Goal: Task Accomplishment & Management: Complete application form

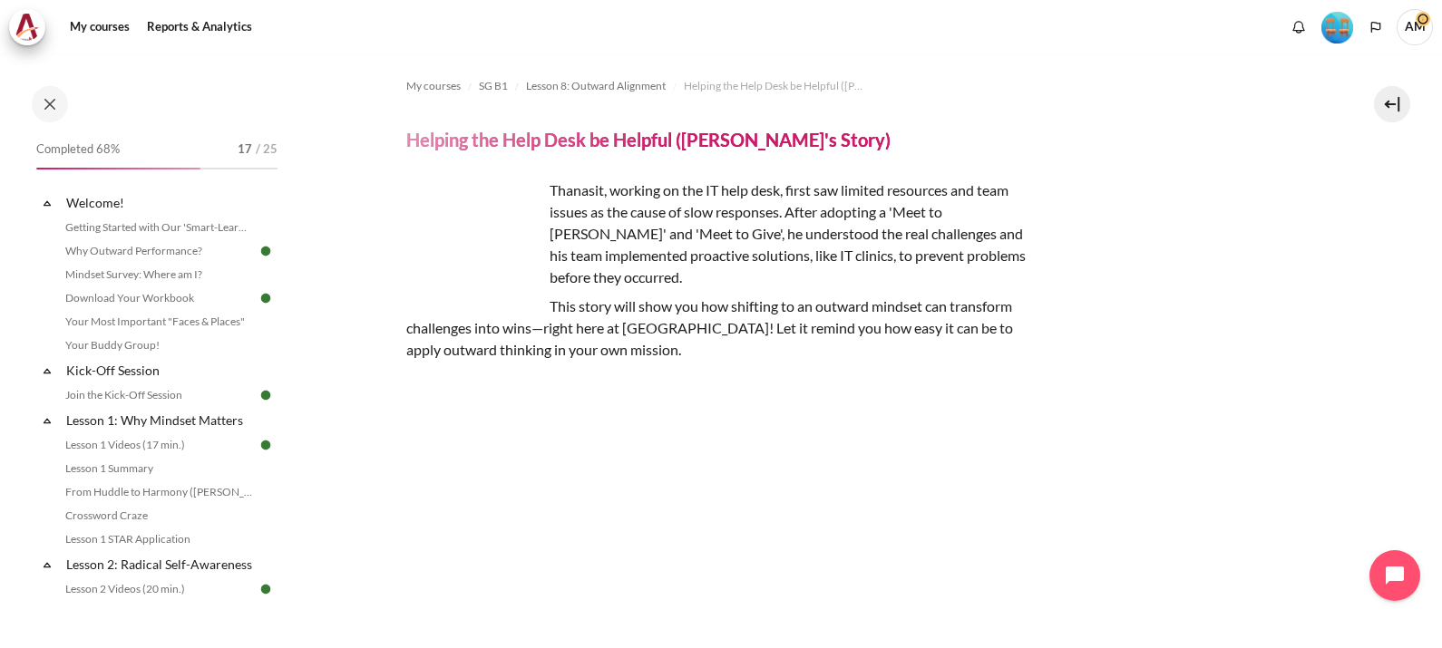
scroll to position [1258, 0]
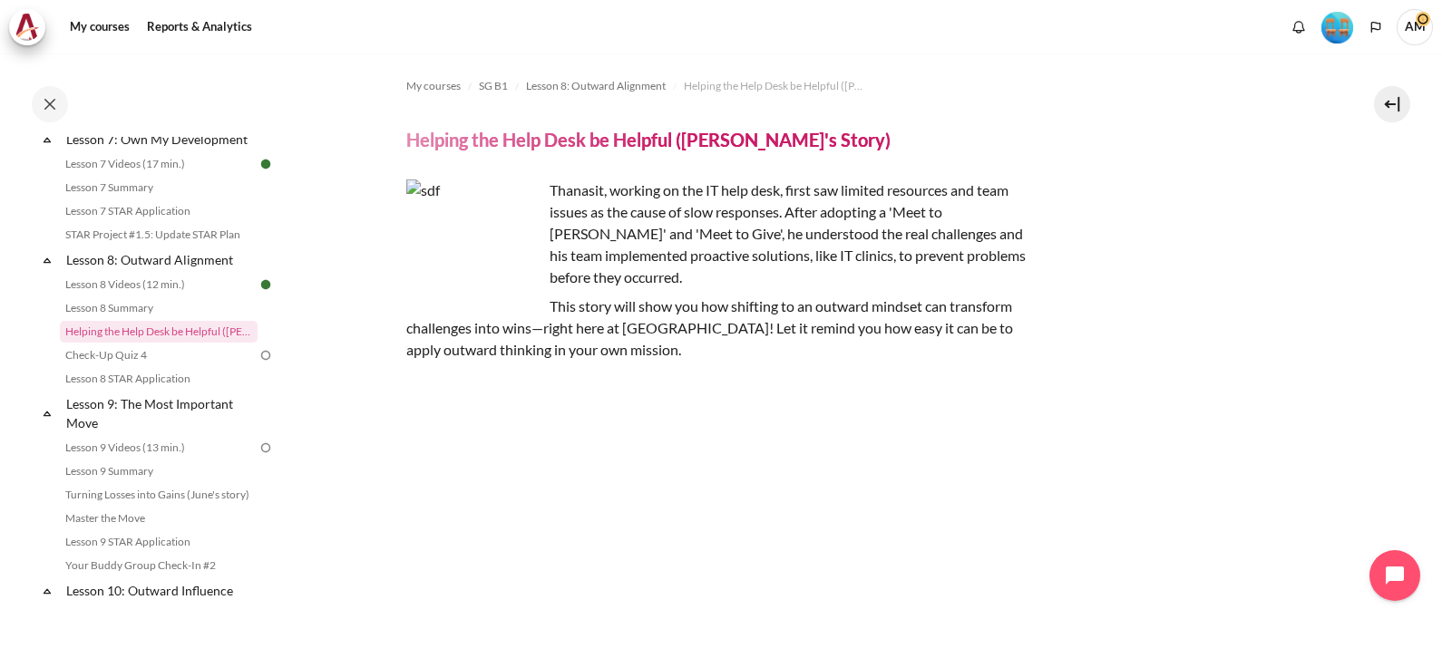
click at [386, 84] on section "My courses SG B1 Lesson 8: Outward Alignment Helping the Help Desk be Helpful (…" at bounding box center [859, 520] width 1138 height 935
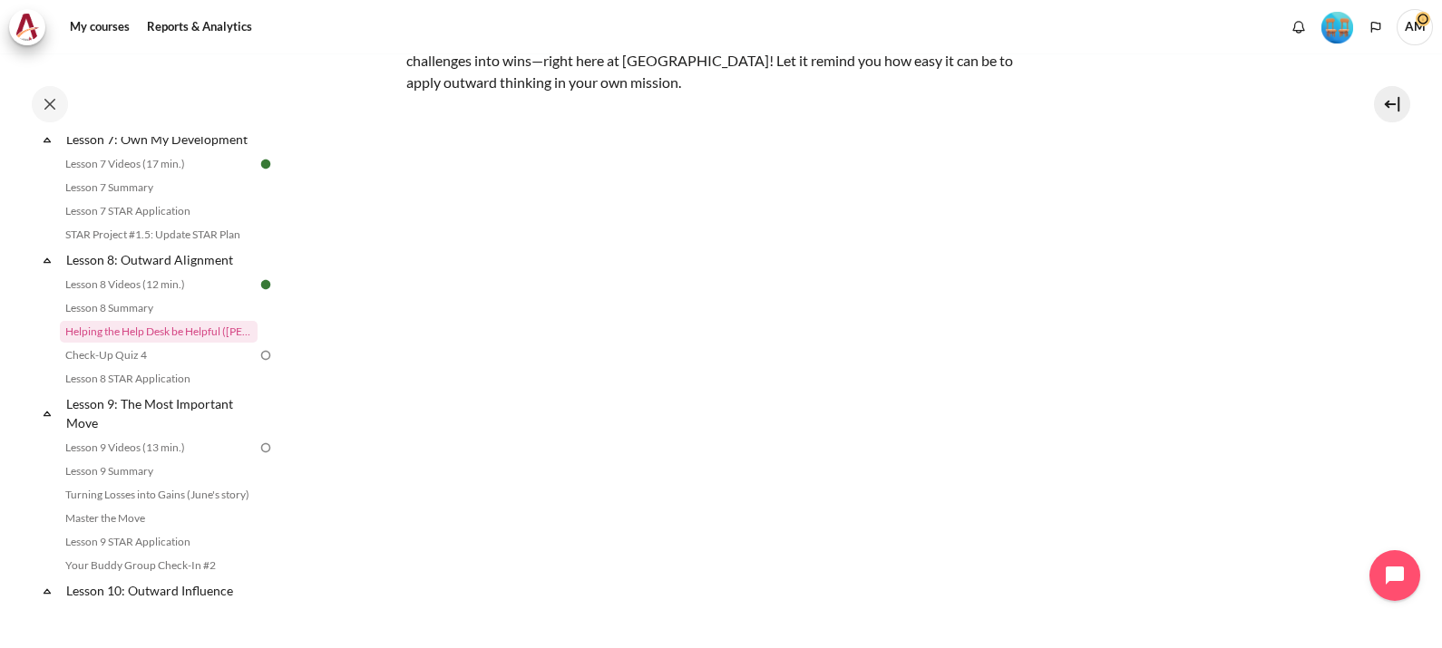
scroll to position [356, 0]
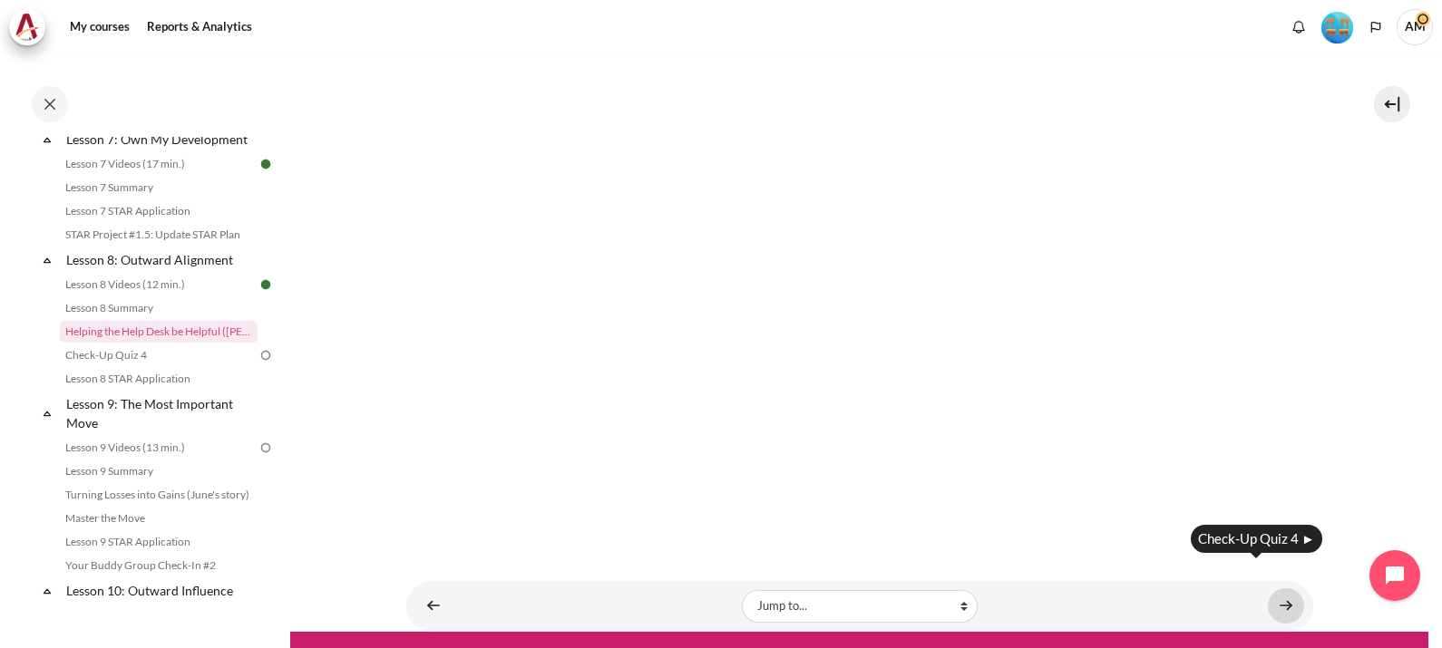
click at [1278, 588] on link "Content" at bounding box center [1286, 605] width 36 height 35
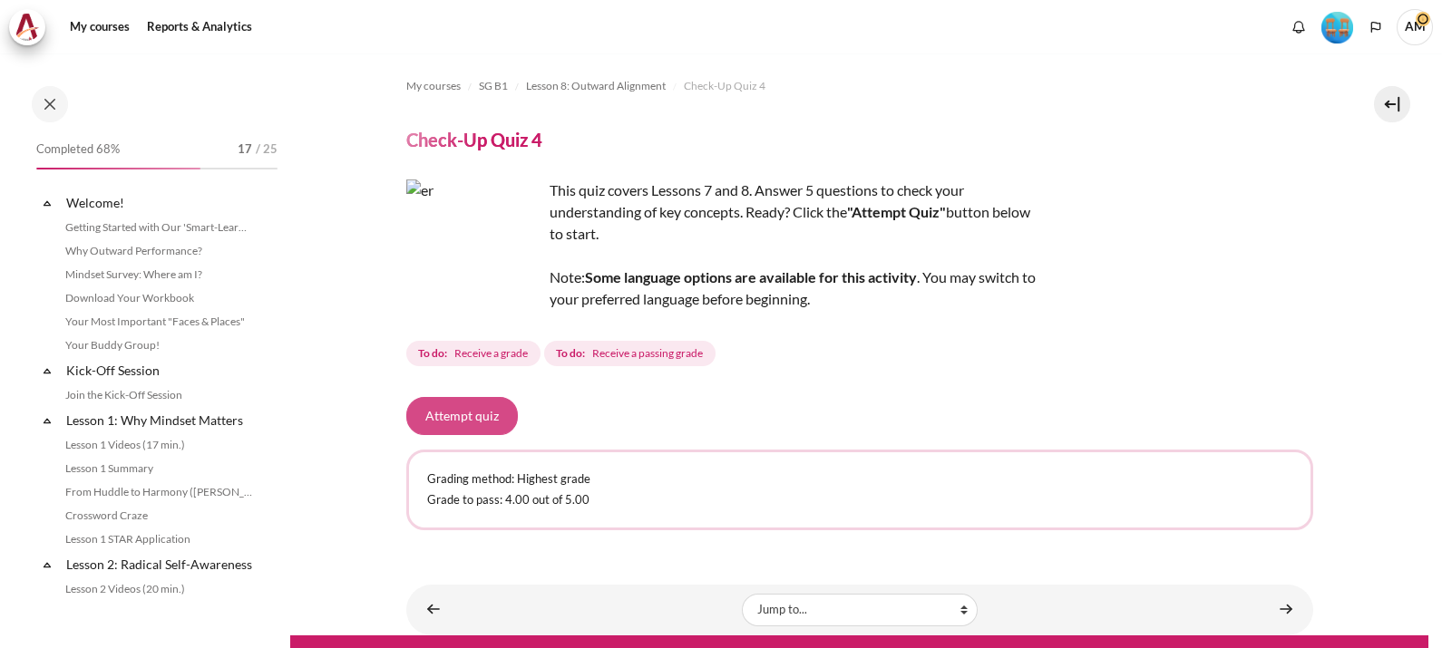
scroll to position [1282, 0]
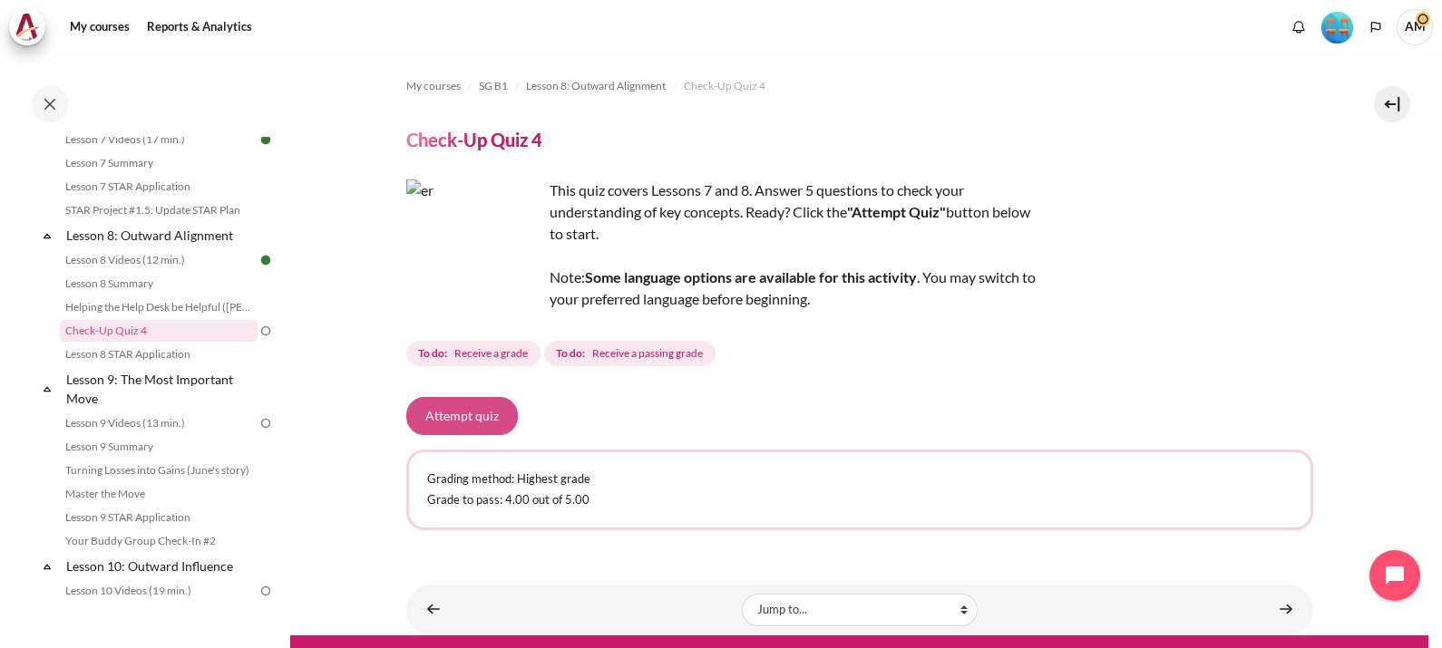
click at [437, 422] on button "Attempt quiz" at bounding box center [462, 416] width 112 height 38
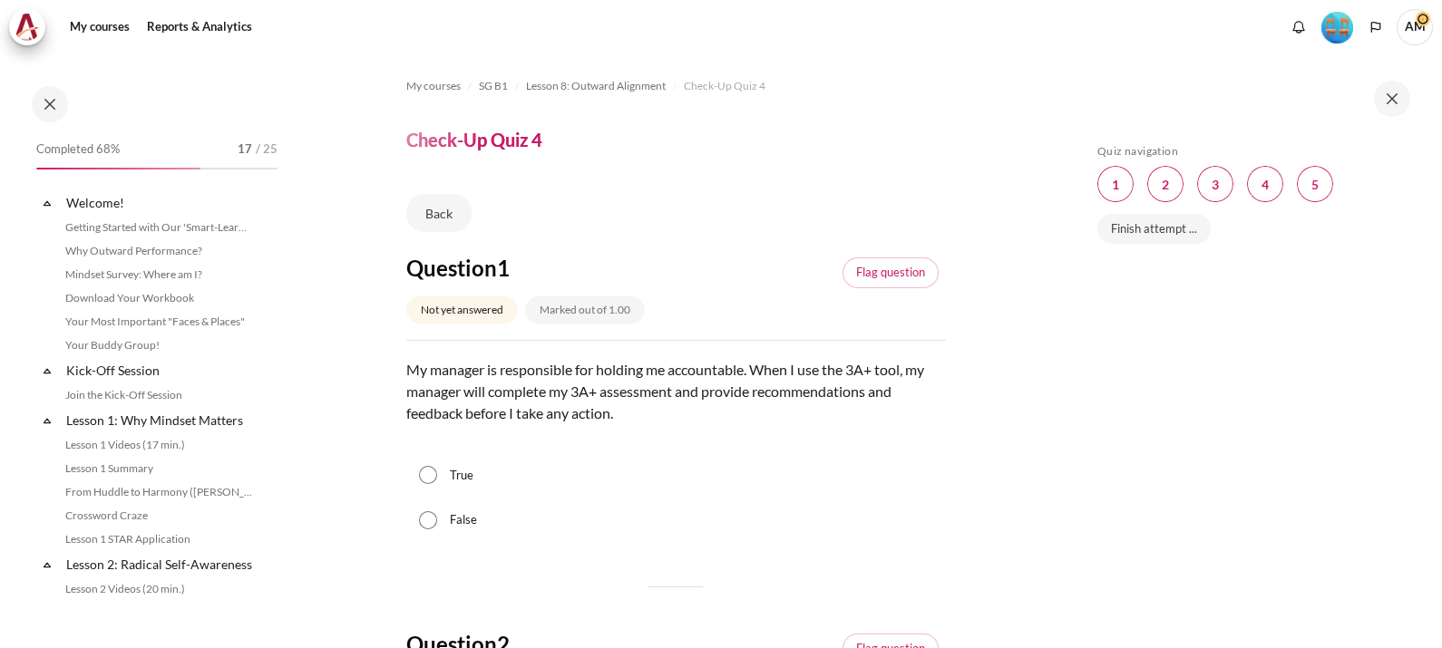
scroll to position [1282, 0]
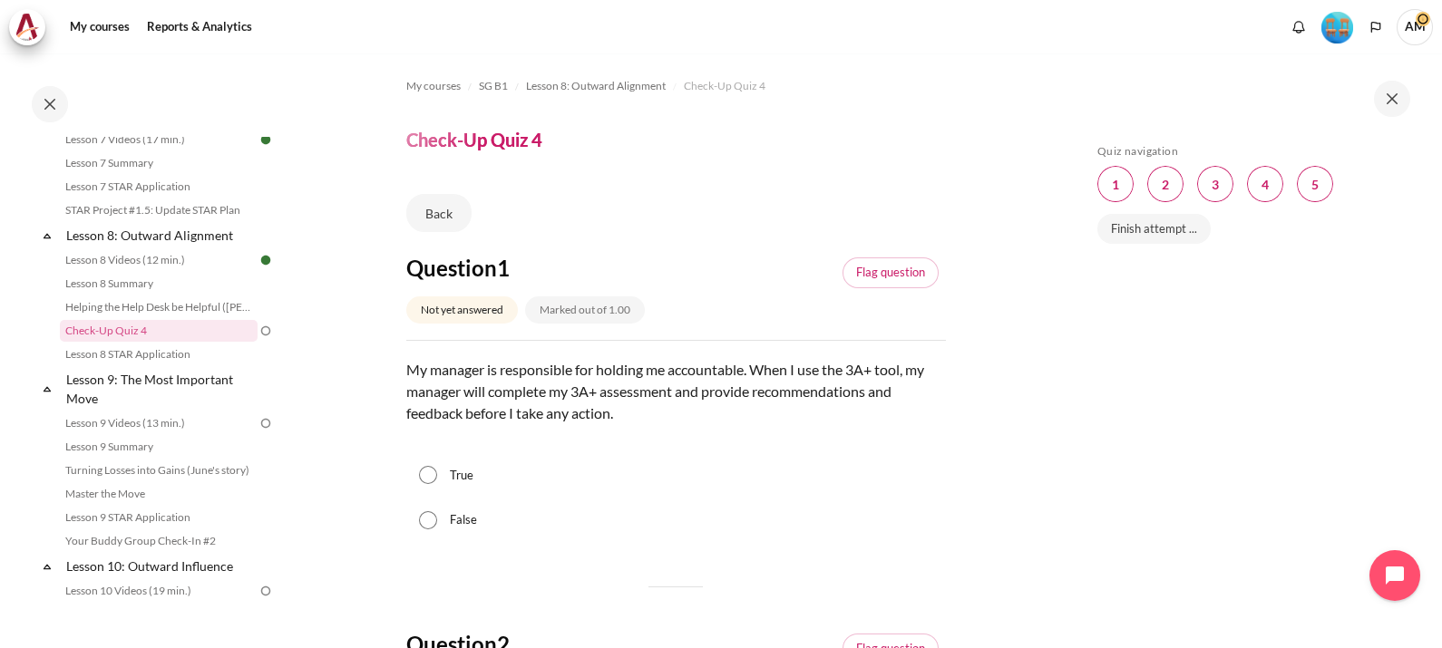
click at [429, 522] on input "False" at bounding box center [428, 520] width 18 height 18
radio input "true"
drag, startPoint x: 1168, startPoint y: 431, endPoint x: 1165, endPoint y: 253, distance: 177.7
click at [1165, 253] on div "Skip Quiz navigation Quiz navigation Question 1 This page Question 2 This page …" at bounding box center [1249, 364] width 323 height 440
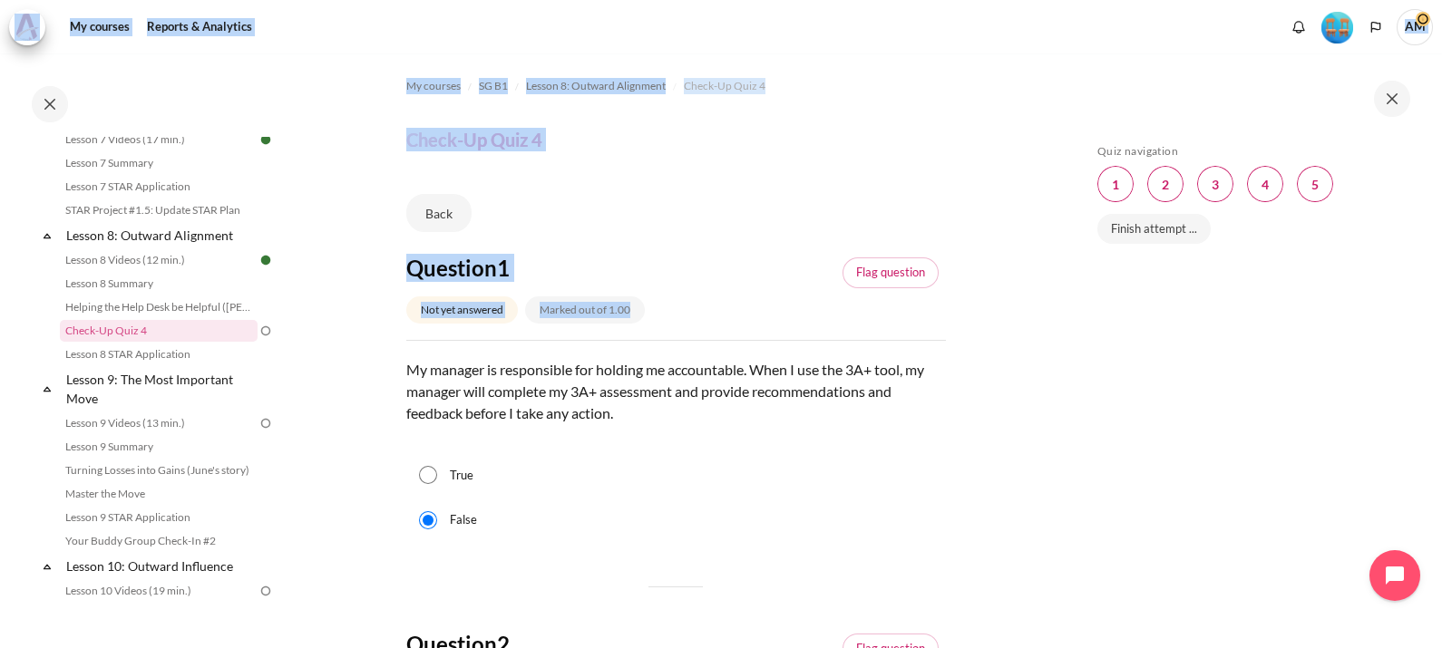
drag, startPoint x: 1440, startPoint y: 188, endPoint x: 1443, endPoint y: 322, distance: 134.2
click at [1441, 322] on html "Skip to main content Open course index Completed 68% 17 / 25 Expand Collapse" at bounding box center [721, 324] width 1442 height 648
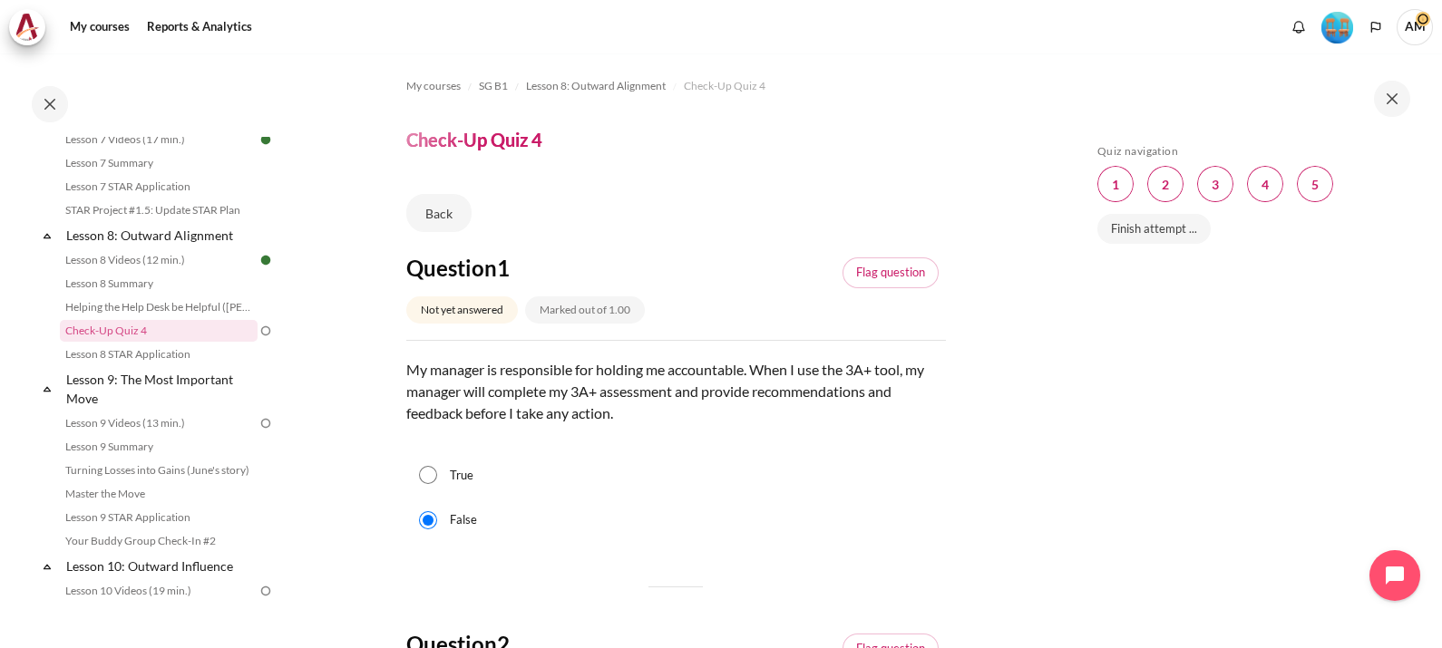
click at [861, 510] on div "False" at bounding box center [675, 520] width 539 height 45
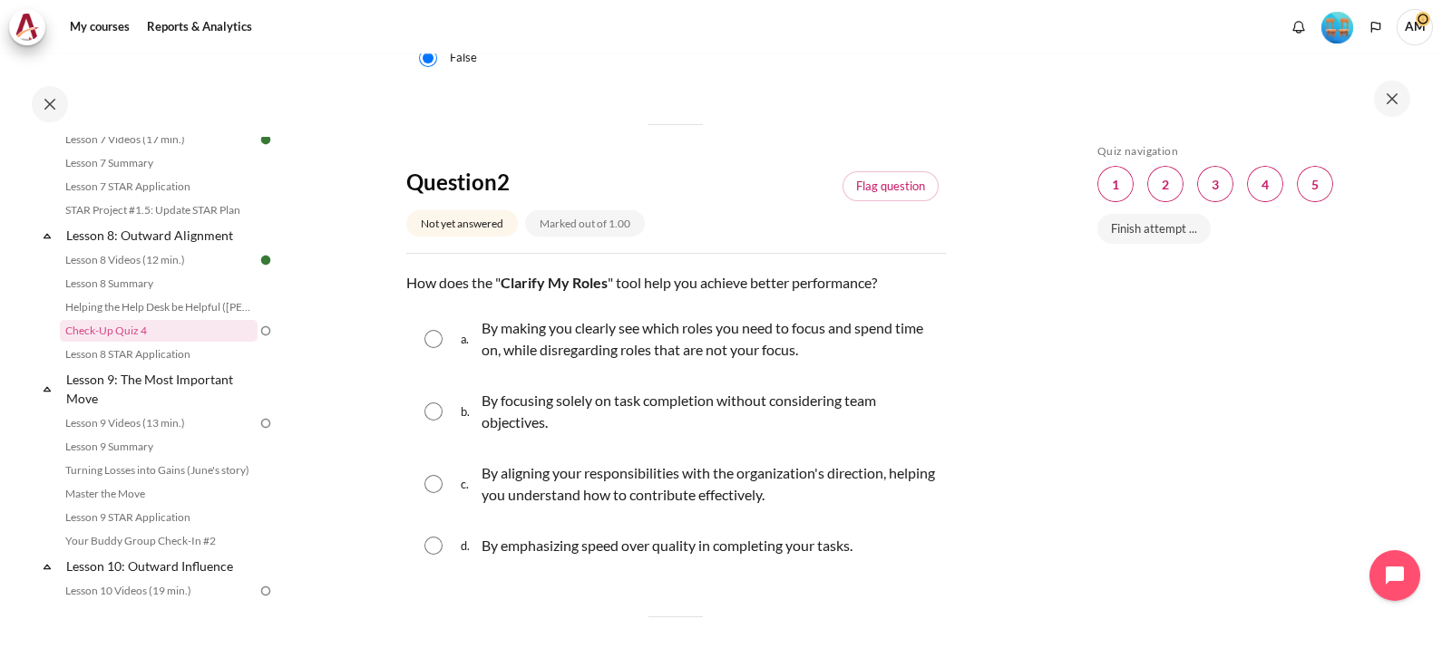
scroll to position [499, 0]
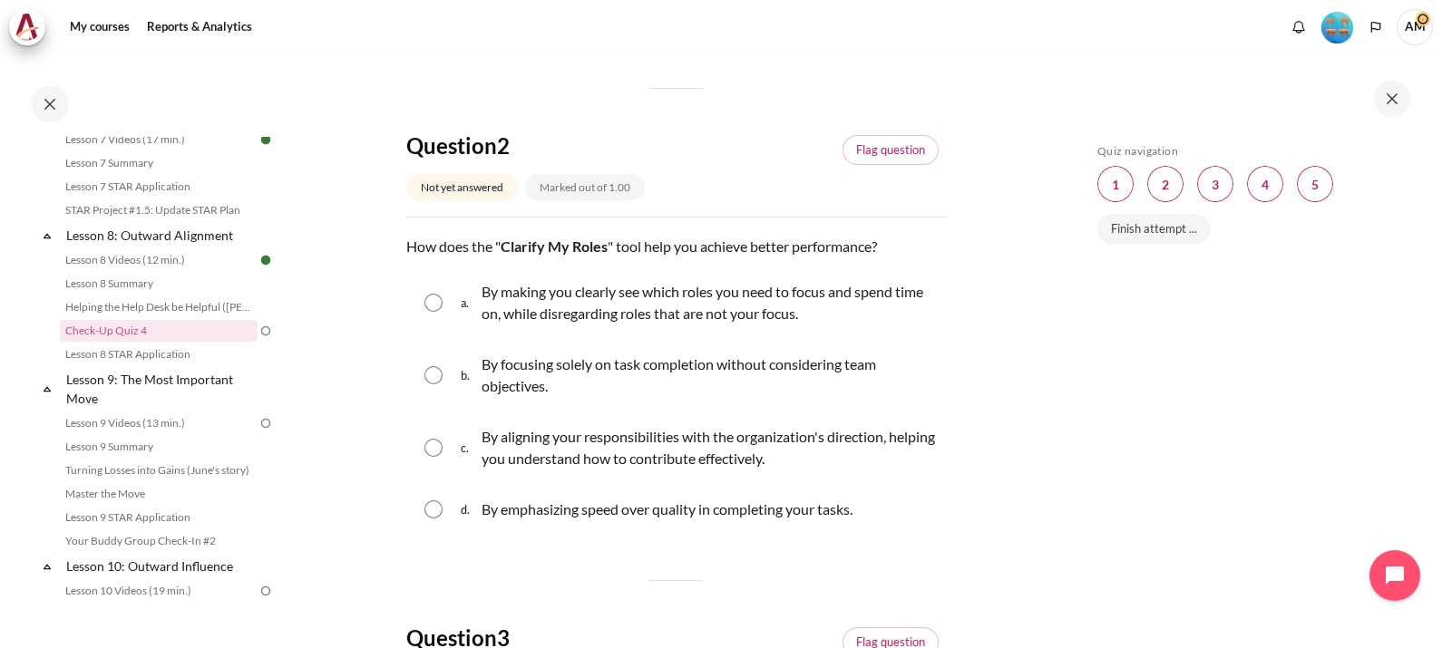
click at [432, 306] on input "Content" at bounding box center [433, 303] width 18 height 18
radio input "true"
click at [436, 449] on input "Content" at bounding box center [433, 448] width 18 height 18
radio input "true"
click at [434, 306] on input "Content" at bounding box center [433, 303] width 18 height 18
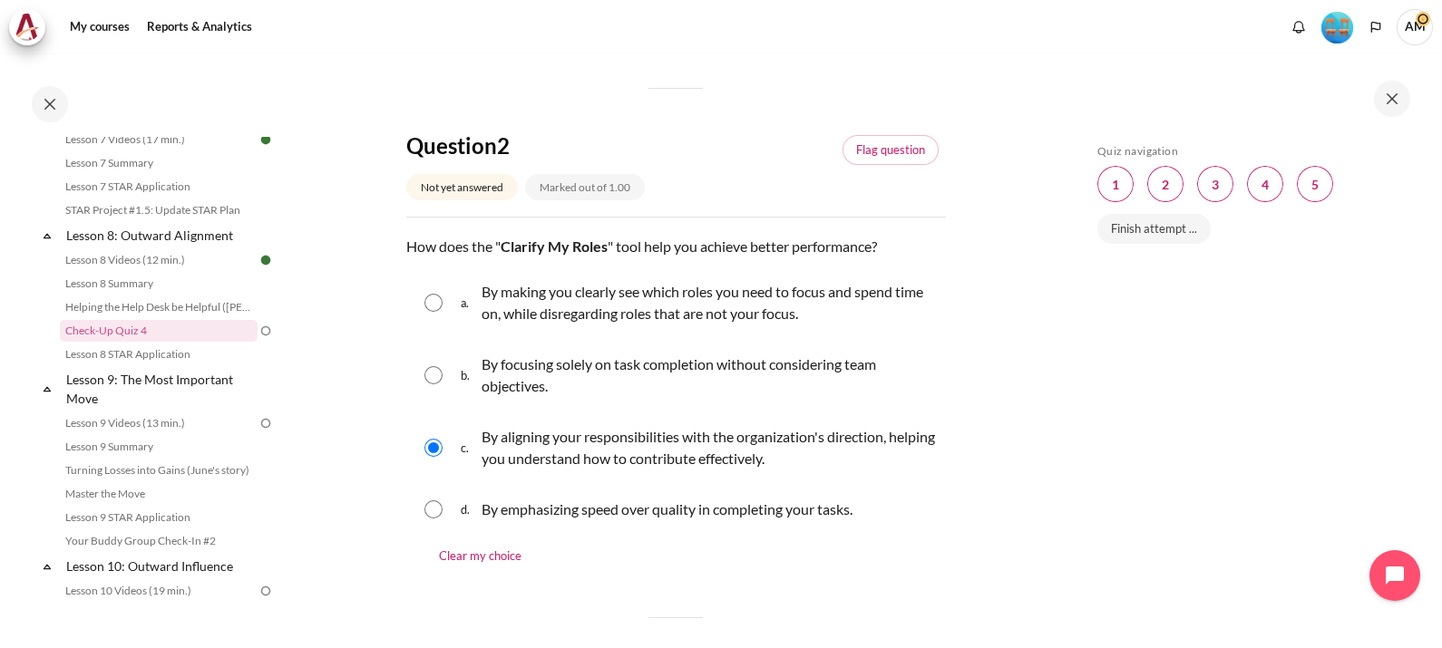
radio input "true"
click at [424, 366] on input "Content" at bounding box center [433, 375] width 18 height 18
radio input "true"
click at [424, 439] on input "Content" at bounding box center [433, 448] width 18 height 18
radio input "true"
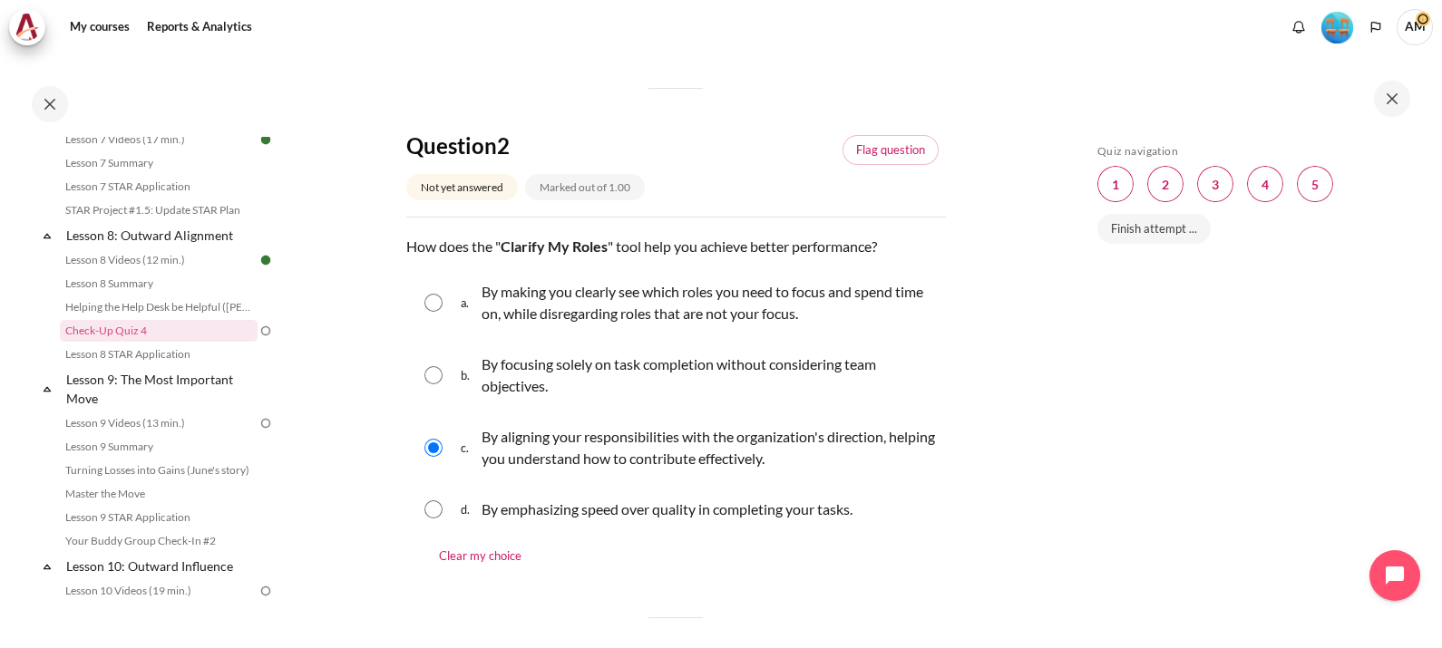
click at [424, 500] on input "Content" at bounding box center [433, 509] width 18 height 18
radio input "true"
click at [440, 297] on input "Content" at bounding box center [433, 303] width 18 height 18
radio input "true"
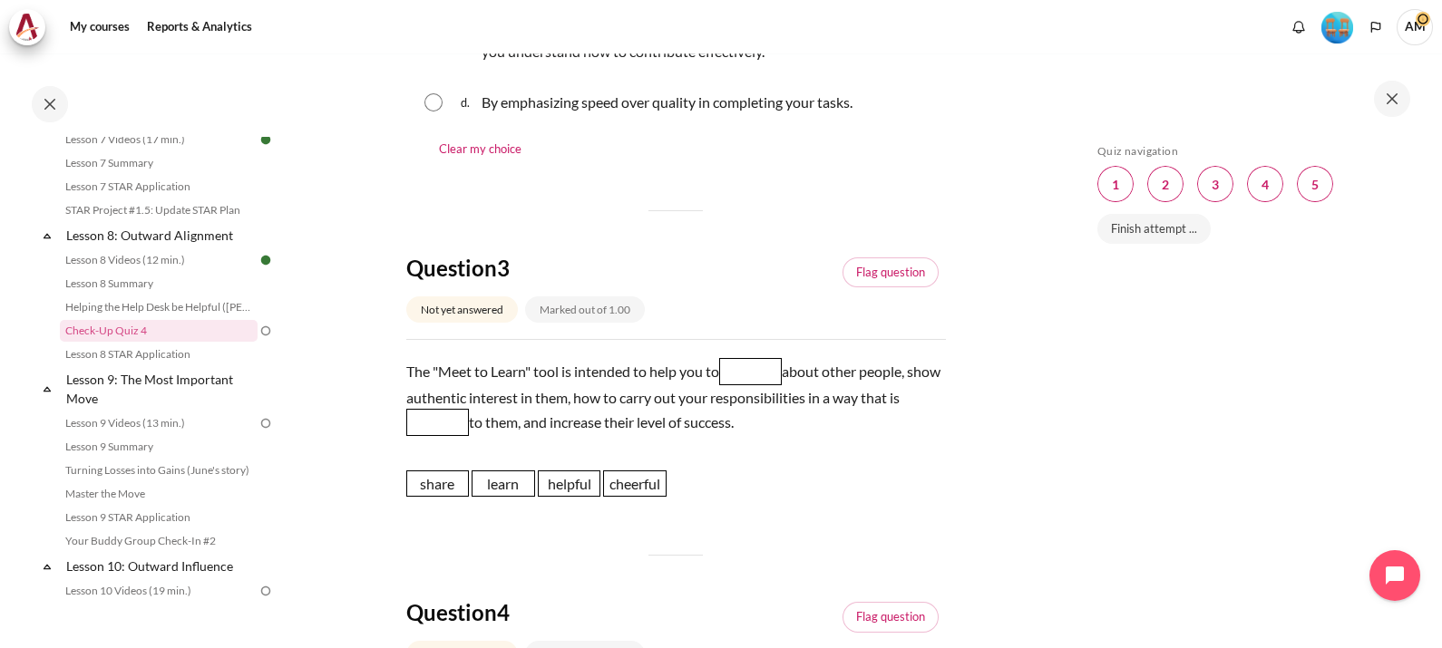
scroll to position [952, 0]
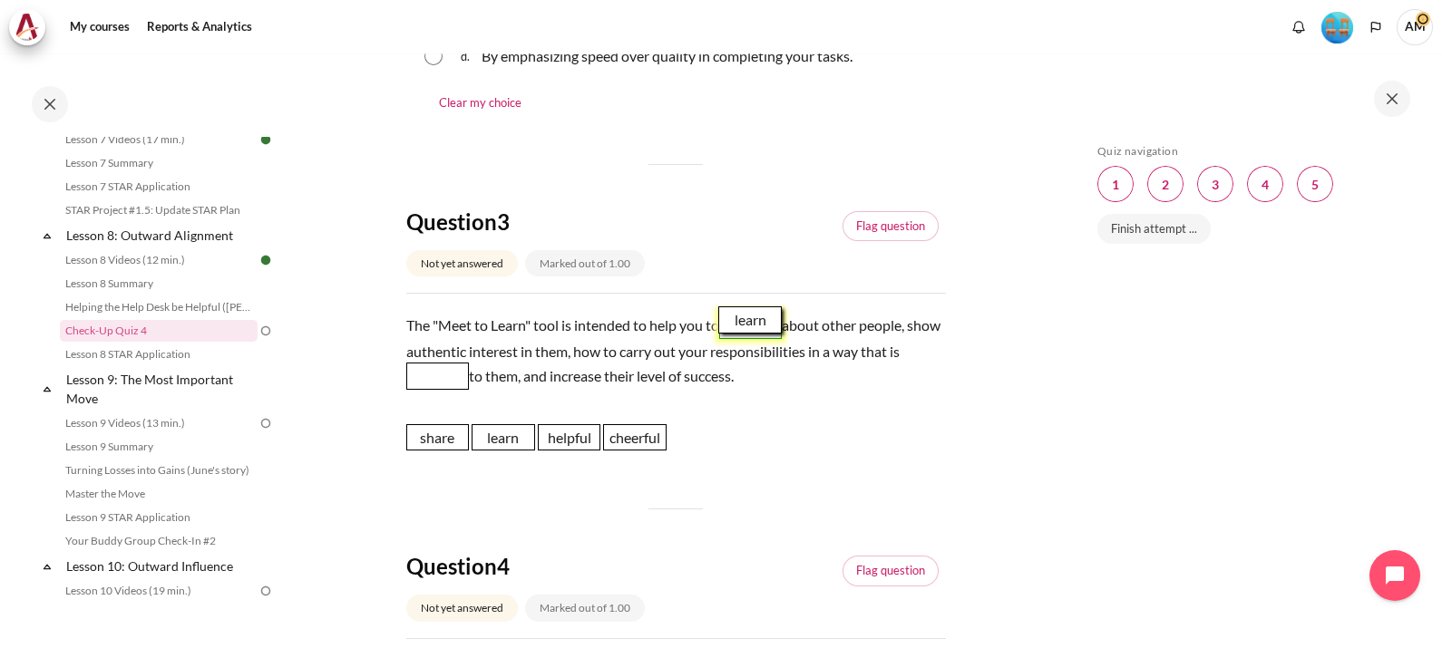
drag, startPoint x: 500, startPoint y: 442, endPoint x: 748, endPoint y: 325, distance: 274.6
click at [748, 325] on span "learn" at bounding box center [749, 319] width 63 height 27
drag, startPoint x: 580, startPoint y: 435, endPoint x: 465, endPoint y: 370, distance: 132.4
click at [465, 370] on span "helpful" at bounding box center [457, 373] width 63 height 27
drag, startPoint x: 1091, startPoint y: 471, endPoint x: 1103, endPoint y: 327, distance: 144.7
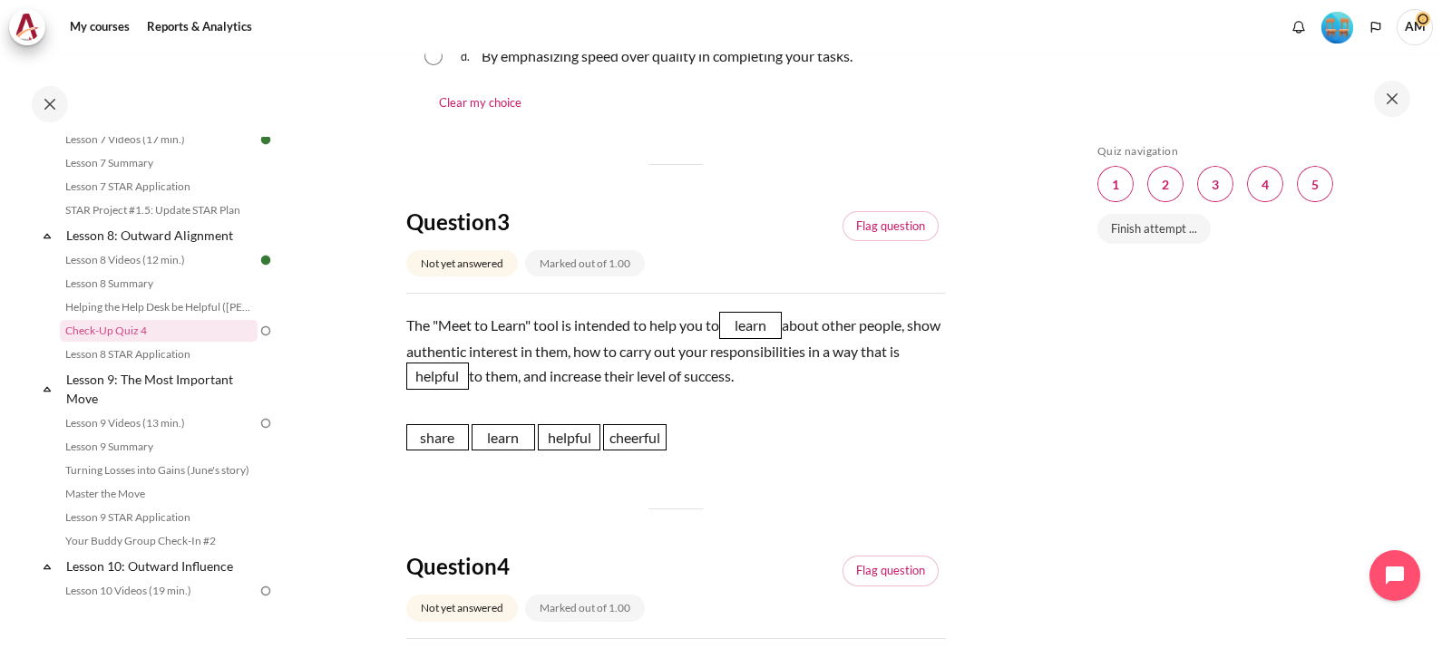
click at [1103, 327] on div "Skip Quiz navigation Quiz navigation Question 1 This page Question 2 This page …" at bounding box center [1249, 364] width 323 height 440
click at [1095, 523] on div "Skip Quiz navigation Quiz navigation Question 1 This page Question 2 This page …" at bounding box center [1249, 364] width 323 height 440
click at [941, 583] on section "My courses SG B1 Lesson 8: Outward Alignment Check-Up Quiz 4 Check-Up Quiz 4 1" at bounding box center [675, 428] width 771 height 2655
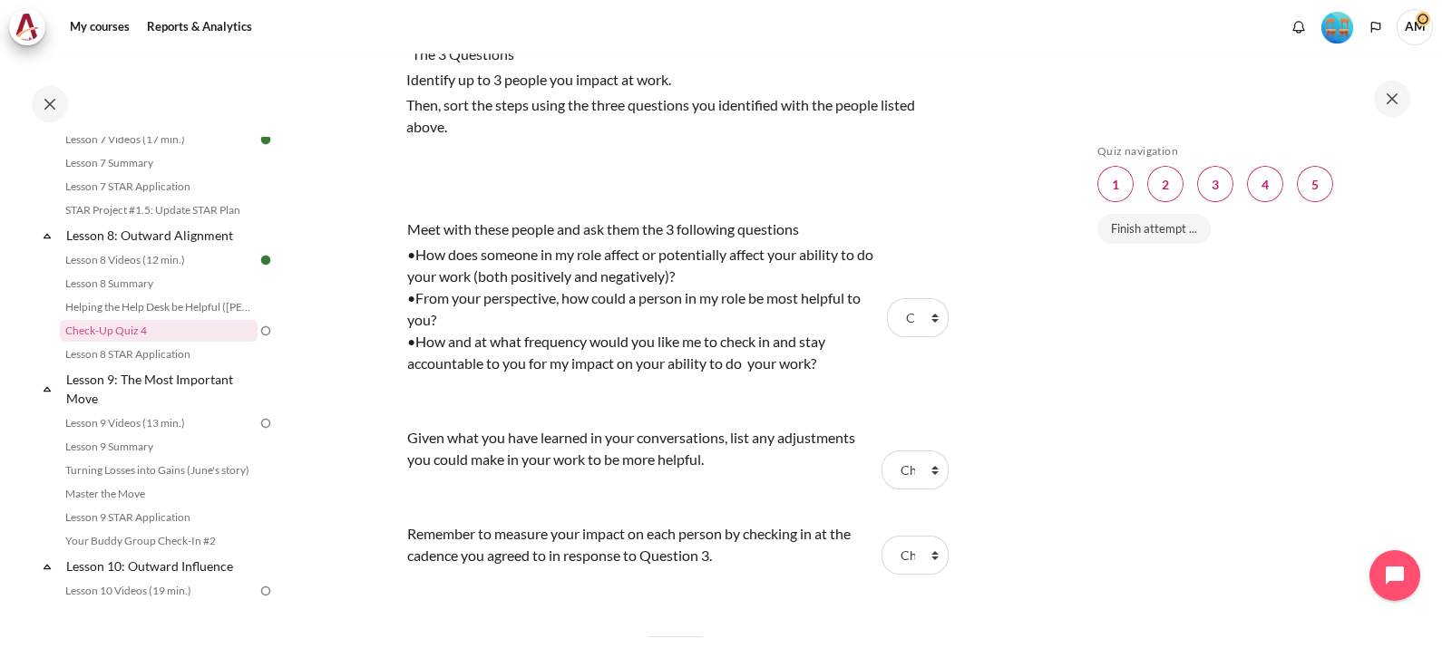
scroll to position [1631, 0]
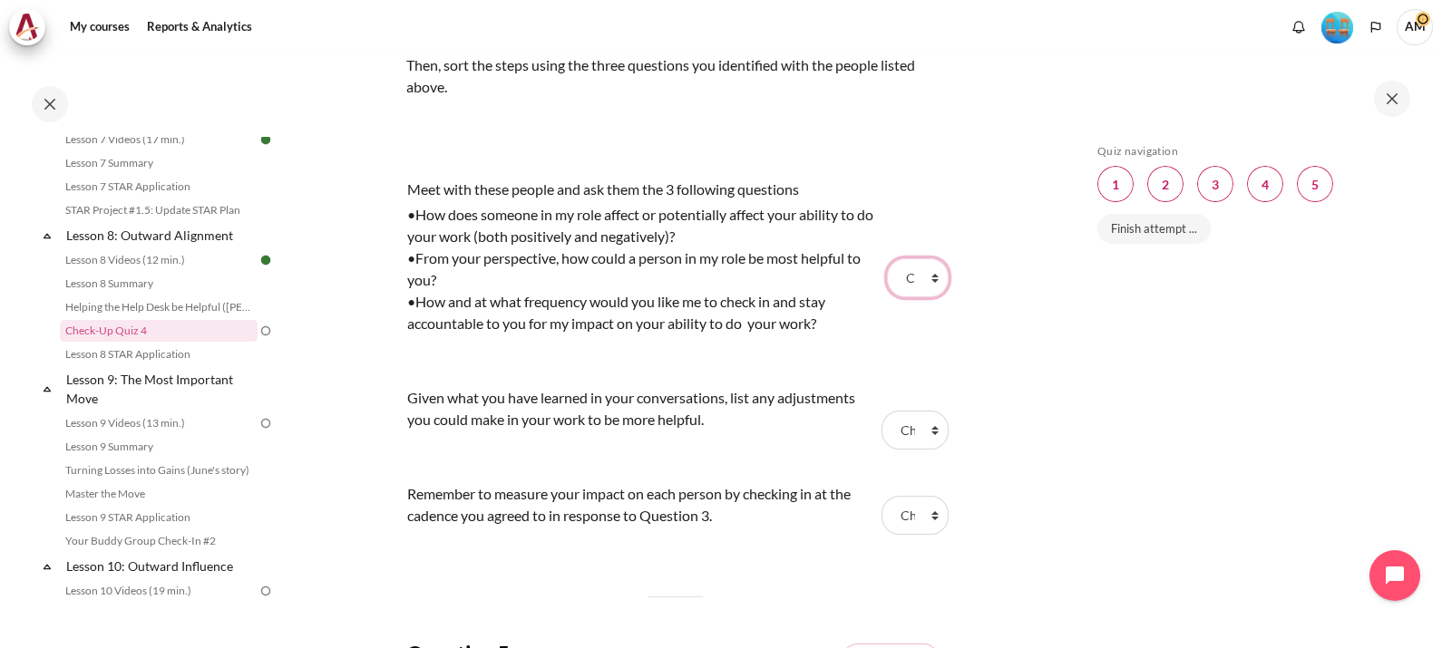
click at [923, 271] on select "Choose... Step 3 Step 1 Step 2" at bounding box center [918, 277] width 62 height 38
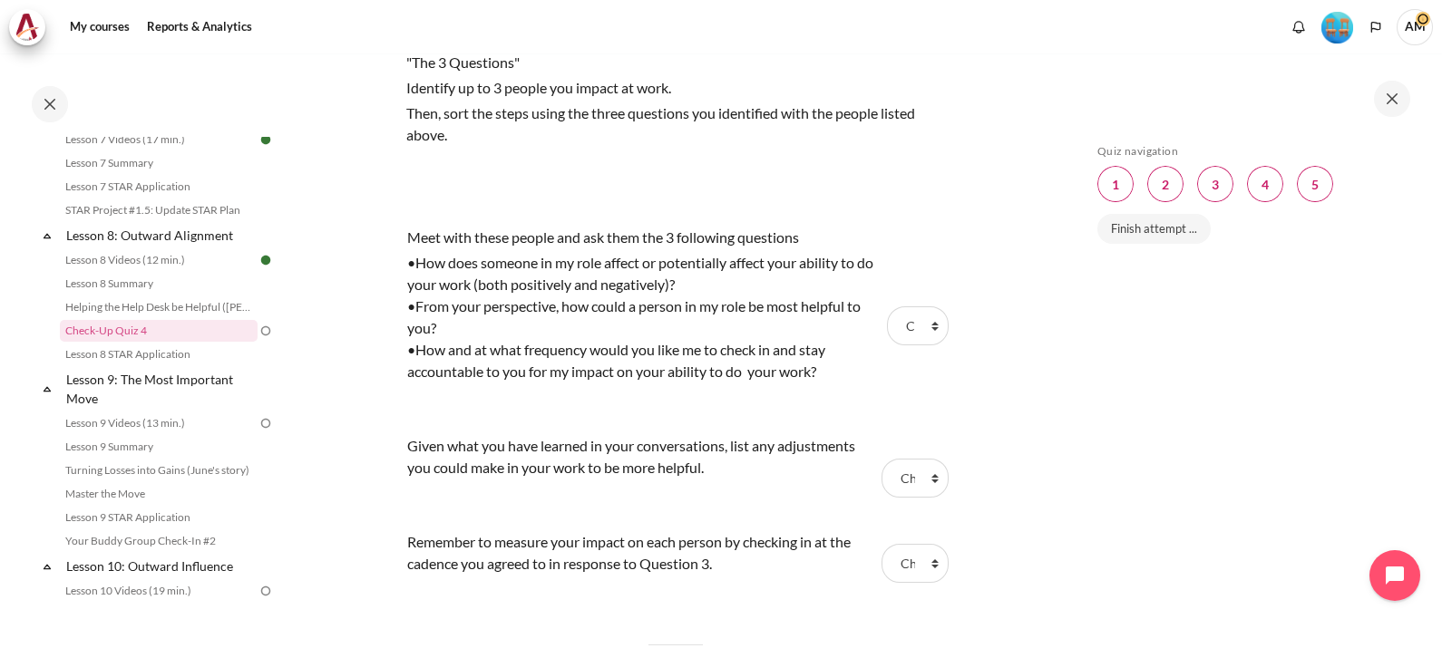
scroll to position [1586, 0]
click at [925, 325] on select "Choose... Step 3 Step 1 Step 2" at bounding box center [918, 323] width 62 height 38
click at [890, 240] on tr "Meet with these people and ask them the 3 following questions •How does someone…" at bounding box center [675, 323] width 539 height 209
click at [918, 326] on select "Choose... Step 3 Step 1 Step 2" at bounding box center [918, 323] width 62 height 38
click at [887, 304] on select "Choose... Step 3 Step 1 Step 2" at bounding box center [918, 323] width 62 height 38
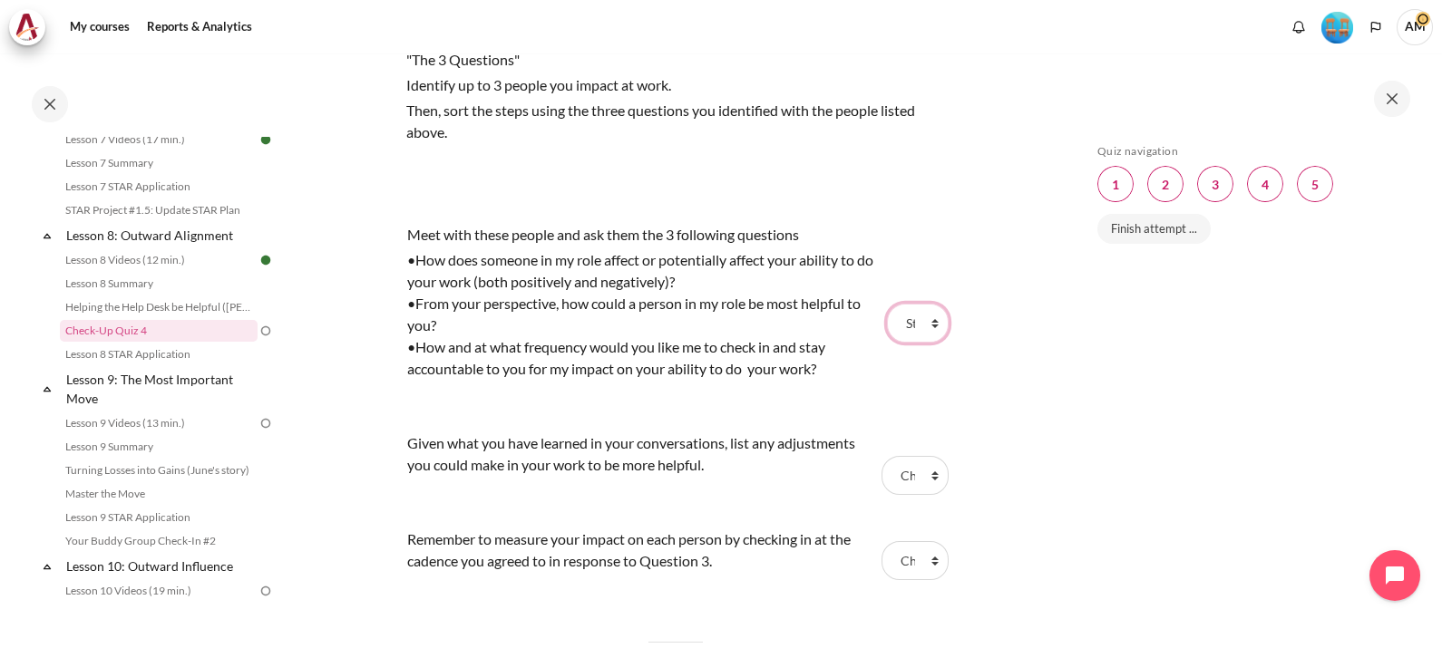
click at [920, 328] on select "Choose... Step 3 Step 1 Step 2" at bounding box center [918, 323] width 62 height 38
click at [887, 304] on select "Choose... Step 3 Step 1 Step 2" at bounding box center [918, 323] width 62 height 38
click at [920, 321] on select "Choose... Step 3 Step 1 Step 2" at bounding box center [918, 323] width 62 height 38
click at [887, 304] on select "Choose... Step 3 Step 1 Step 2" at bounding box center [918, 323] width 62 height 38
click at [920, 326] on select "Choose... Step 3 Step 1 Step 2" at bounding box center [918, 323] width 62 height 38
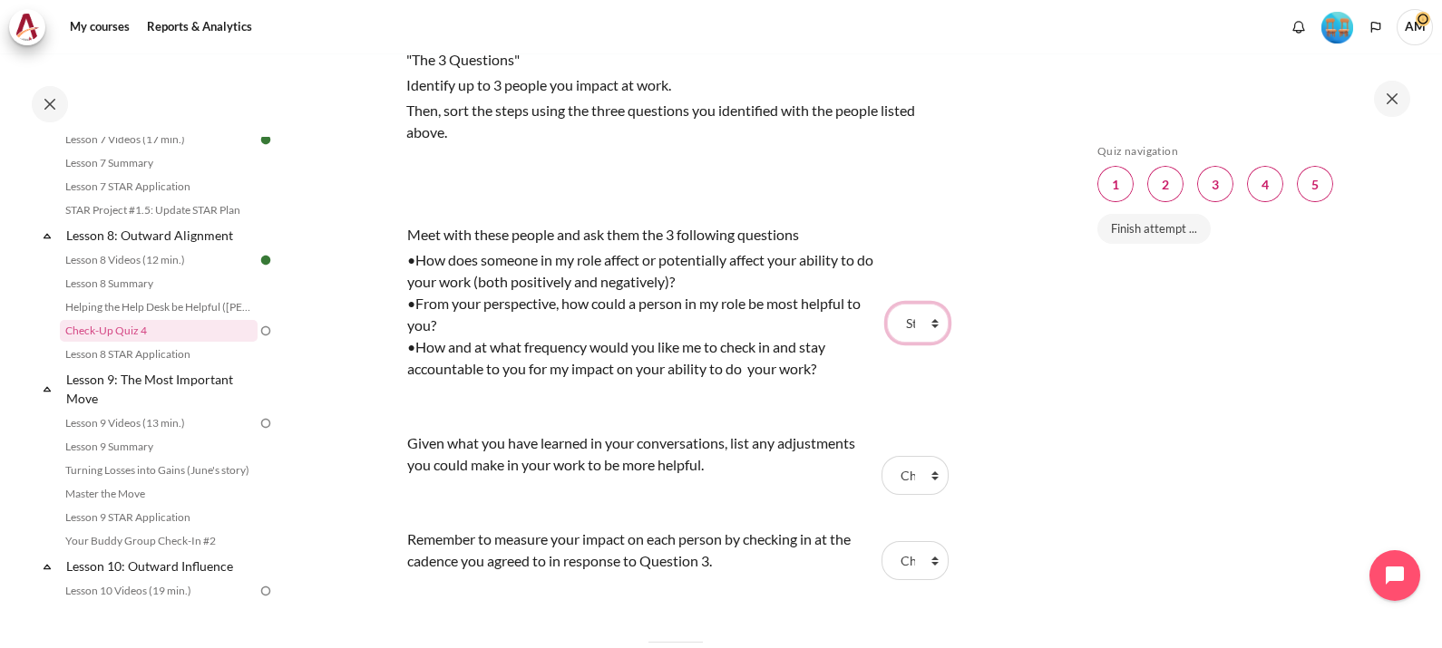
click at [887, 304] on select "Choose... Step 3 Step 1 Step 2" at bounding box center [918, 323] width 62 height 38
select select "2"
click at [926, 321] on select "Choose... Step 3 Step 1 Step 2" at bounding box center [918, 323] width 62 height 38
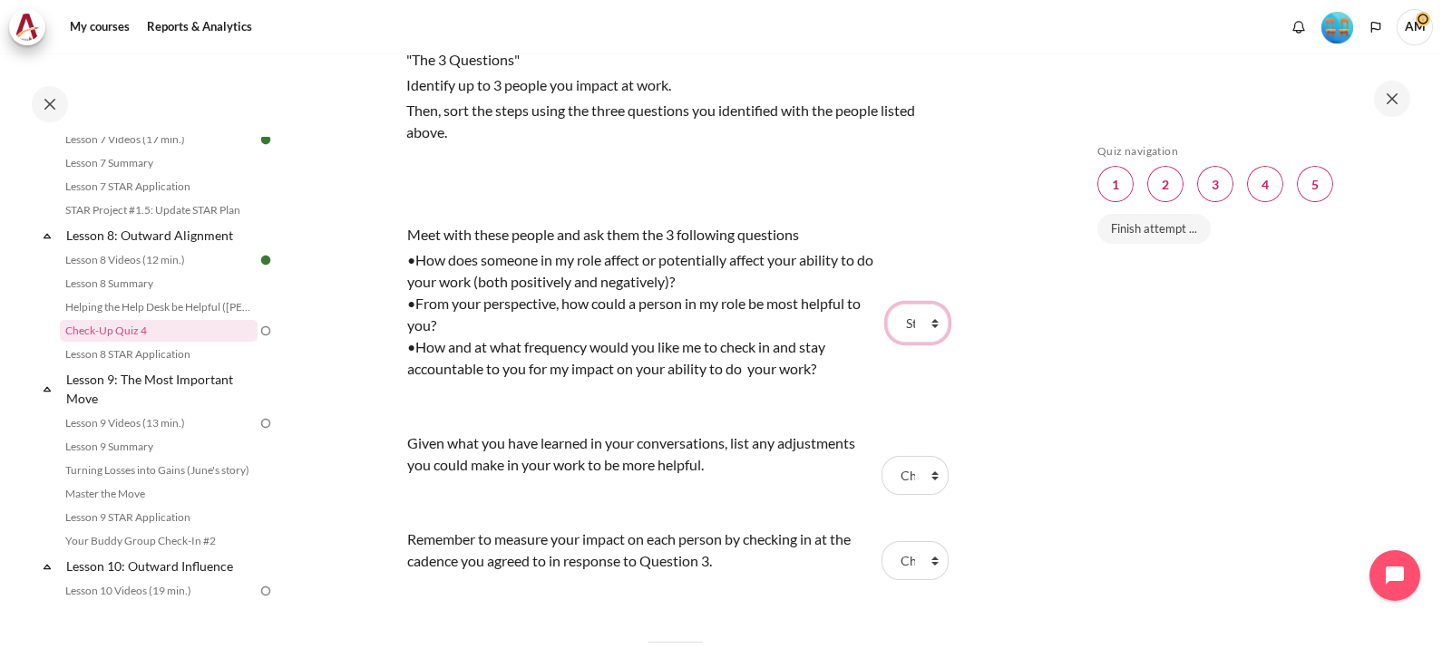
click at [925, 322] on select "Choose... Step 3 Step 1 Step 2" at bounding box center [918, 323] width 62 height 38
click at [887, 304] on select "Choose... Step 3 Step 1 Step 2" at bounding box center [918, 323] width 62 height 38
click at [920, 471] on select "Choose... Step 3 Step 1 Step 2" at bounding box center [914, 475] width 67 height 38
select select "3"
click at [881, 456] on select "Choose... Step 3 Step 1 Step 2" at bounding box center [914, 475] width 67 height 38
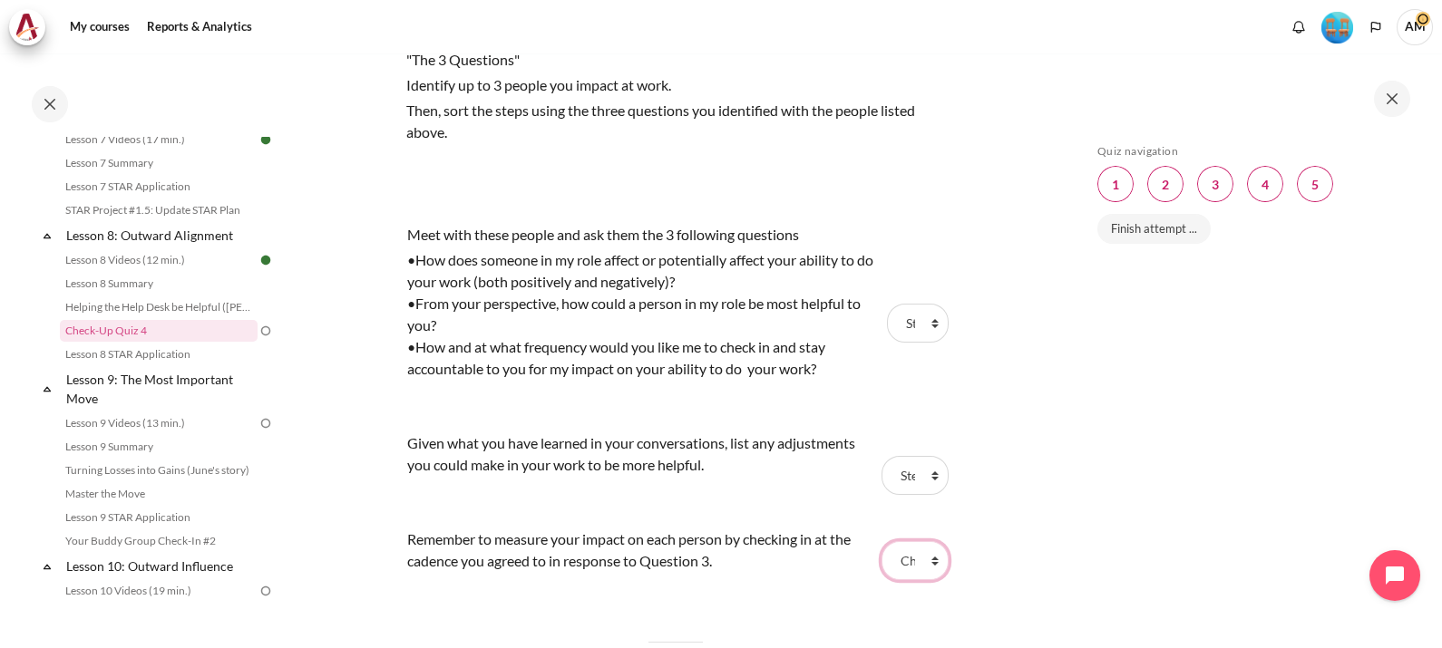
click at [918, 562] on select "Choose... Step 3 Step 1 Step 2" at bounding box center [914, 560] width 67 height 38
select select "1"
click at [881, 541] on select "Choose... Step 3 Step 1 Step 2" at bounding box center [914, 560] width 67 height 38
click at [1076, 476] on div "Skip Quiz navigation Quiz navigation Question 1 This page Question 2 This page …" at bounding box center [1251, 350] width 381 height 594
click at [1310, 487] on div "Skip Quiz navigation Quiz navigation Question 1 This page Question 2 This page …" at bounding box center [1249, 364] width 323 height 440
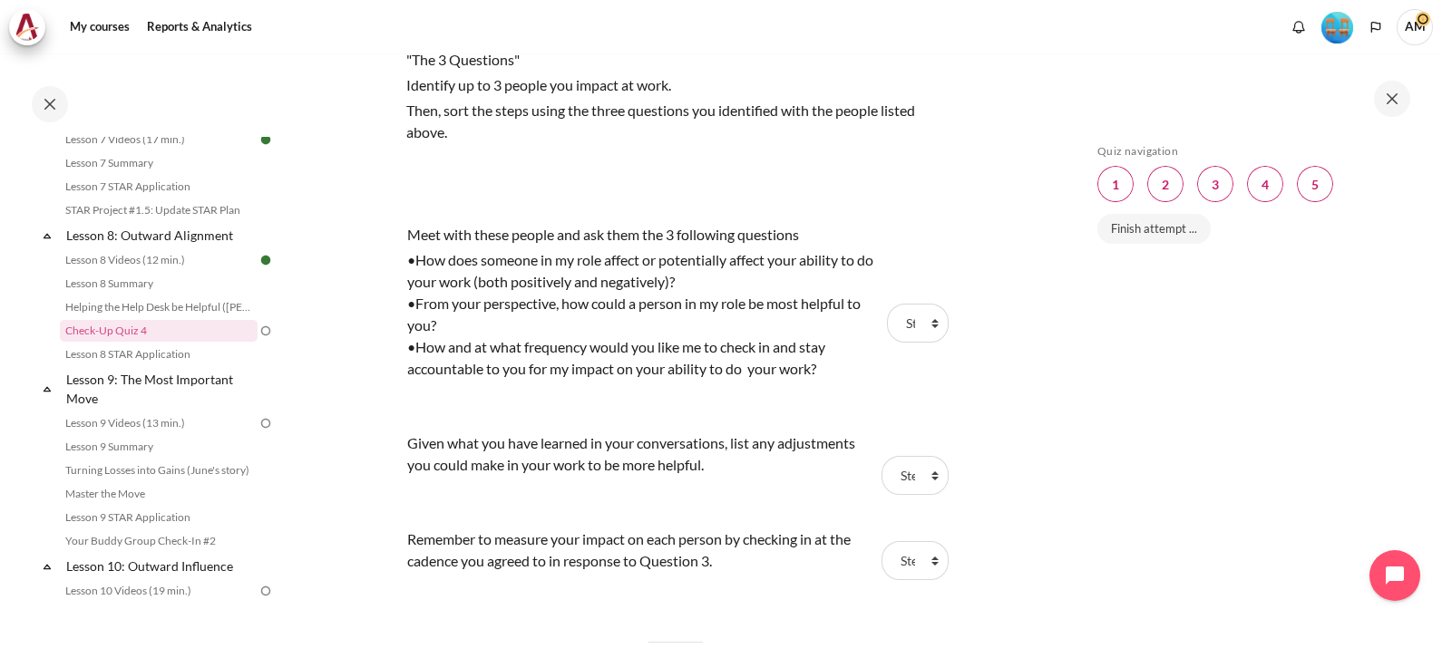
click at [1064, 600] on div "Skip Quiz navigation Quiz navigation Question 1 This page Question 2 This page …" at bounding box center [1251, 350] width 381 height 594
drag, startPoint x: 1042, startPoint y: 148, endPoint x: 1035, endPoint y: 113, distance: 35.0
drag, startPoint x: 1035, startPoint y: 113, endPoint x: 998, endPoint y: 156, distance: 56.5
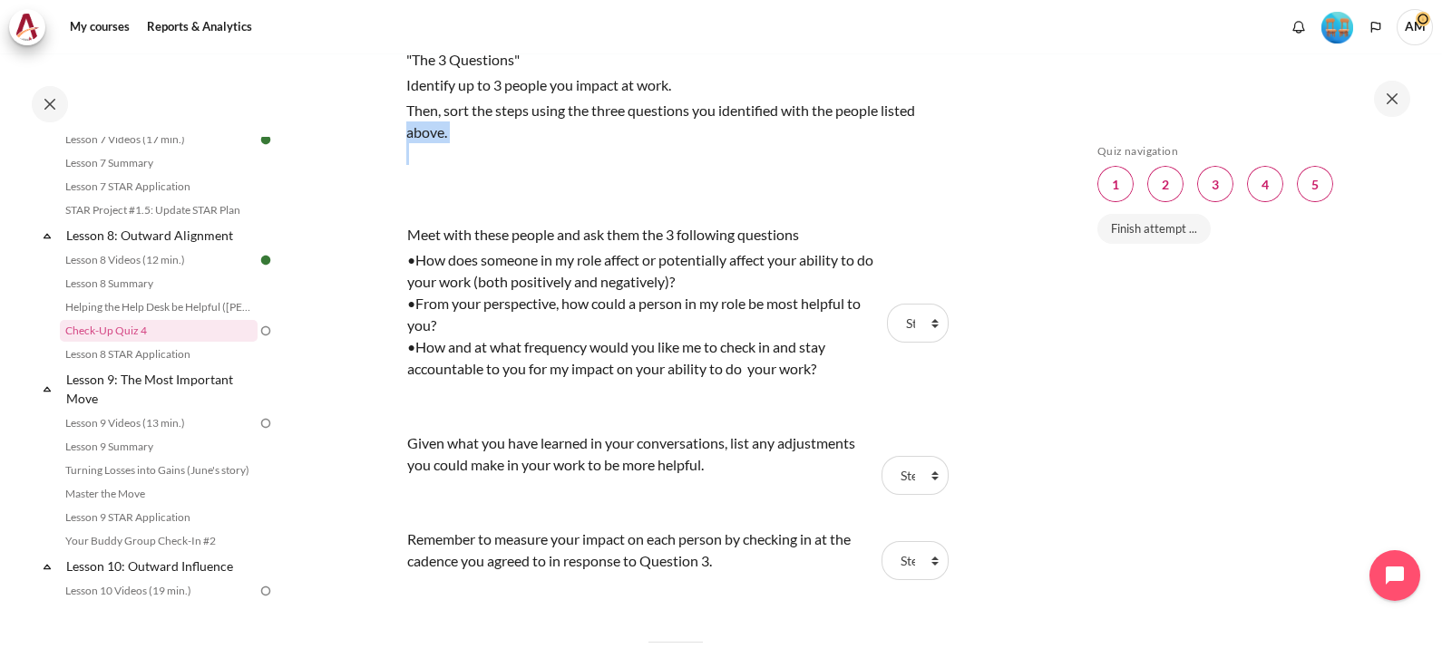
click at [1170, 183] on span "Blocks" at bounding box center [1165, 184] width 36 height 36
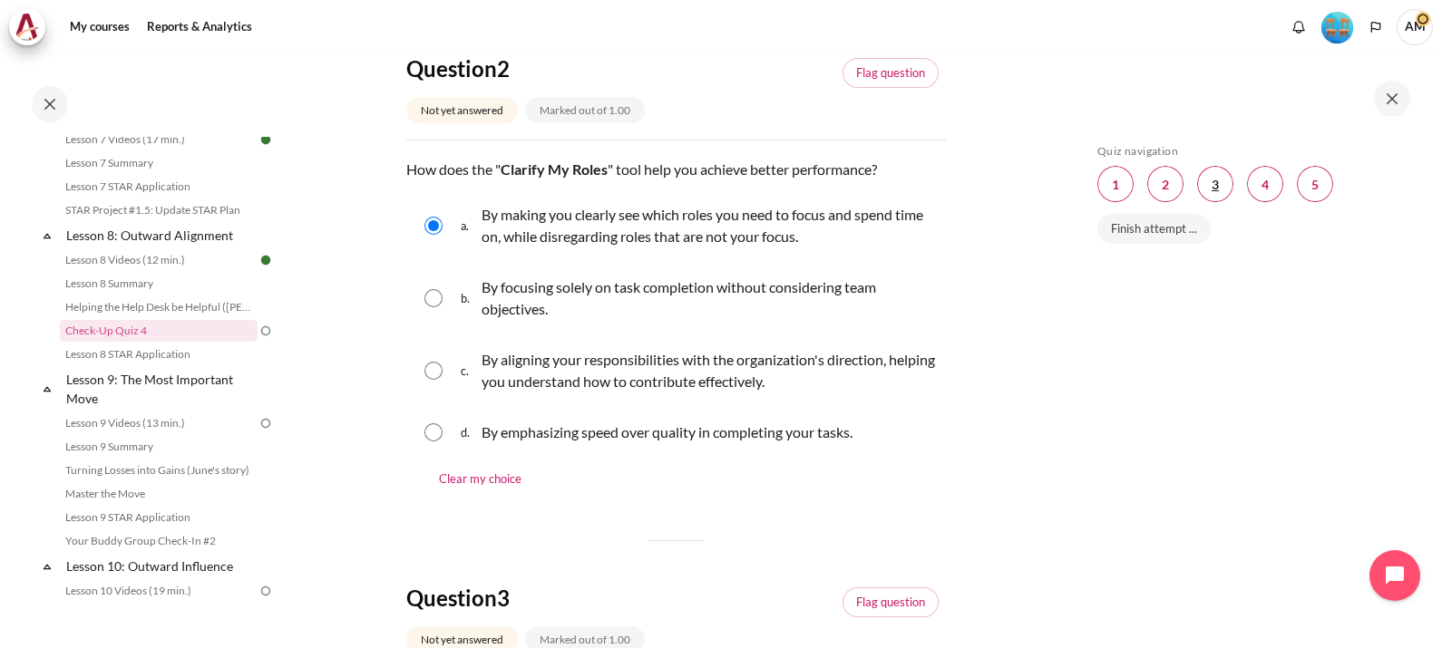
click at [1214, 188] on span "Blocks" at bounding box center [1215, 184] width 36 height 36
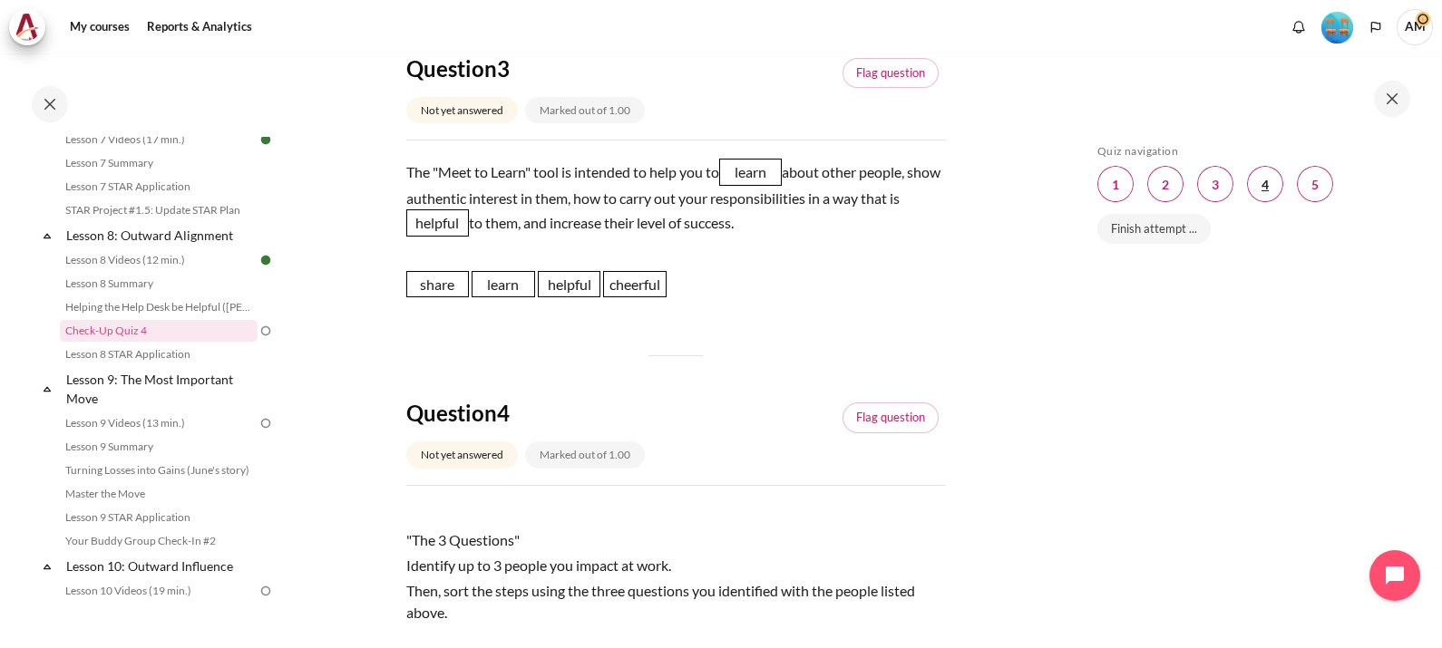
click at [1270, 190] on span "Blocks" at bounding box center [1265, 184] width 36 height 36
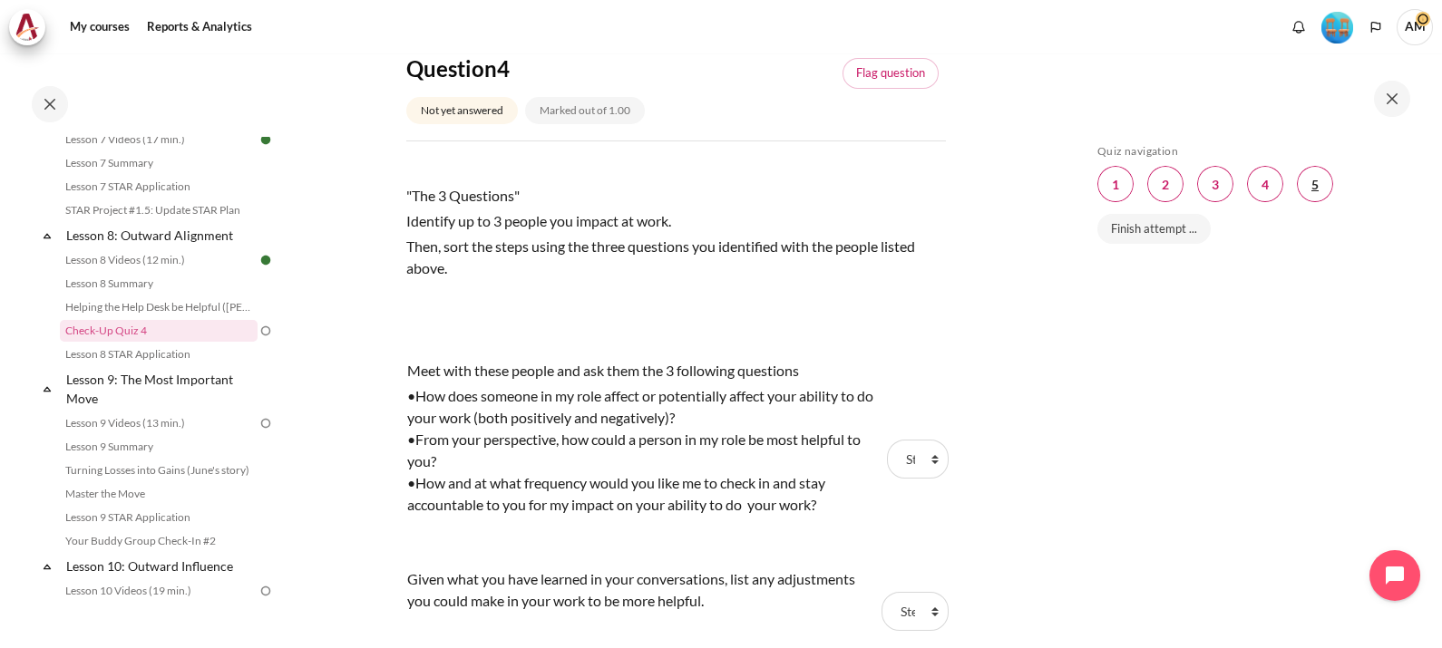
click at [1306, 190] on span "Blocks" at bounding box center [1315, 184] width 36 height 36
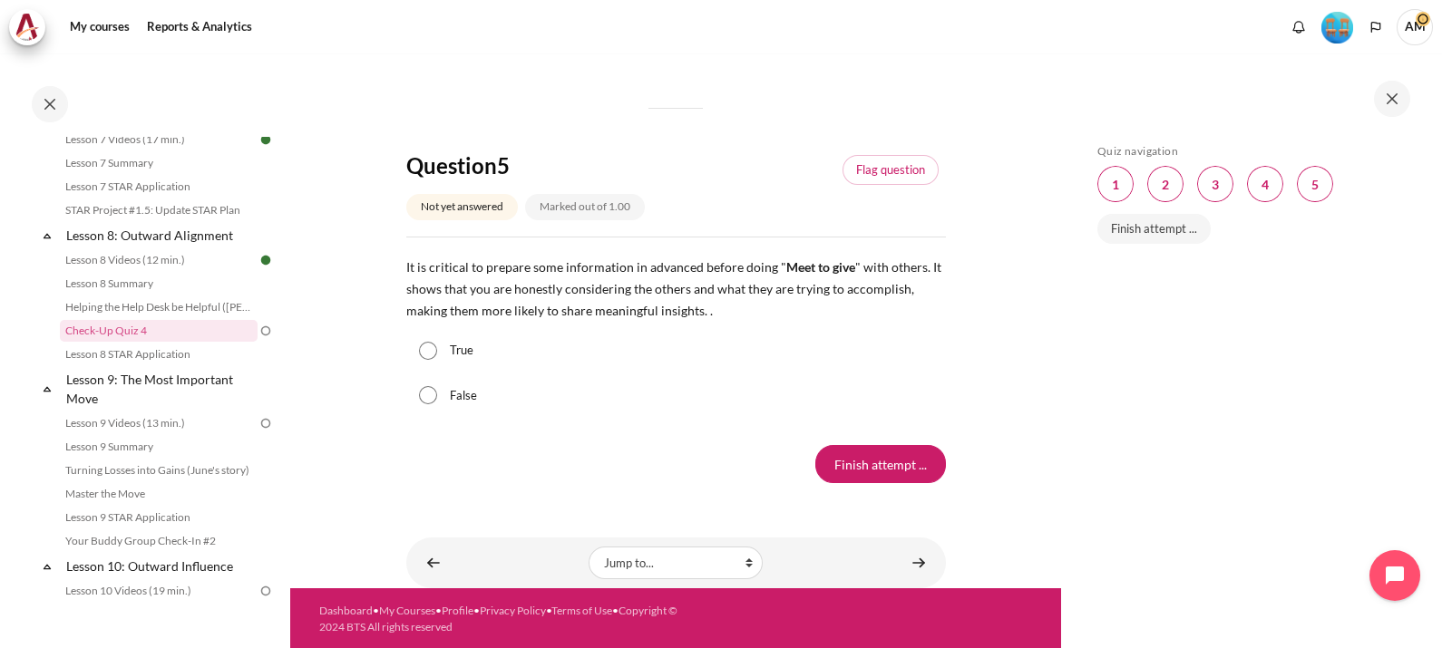
click at [431, 345] on input "True" at bounding box center [428, 351] width 18 height 18
radio input "true"
click at [848, 457] on input "Finish attempt ..." at bounding box center [880, 464] width 131 height 38
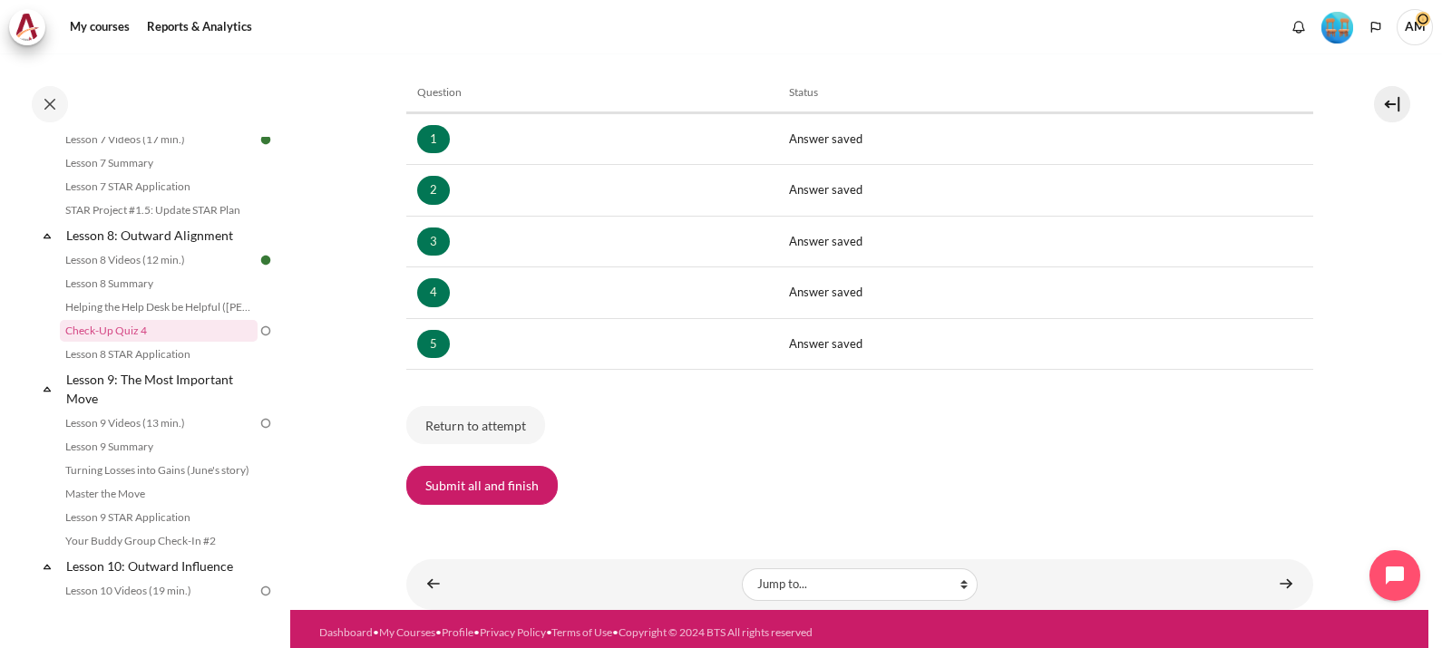
scroll to position [282, 0]
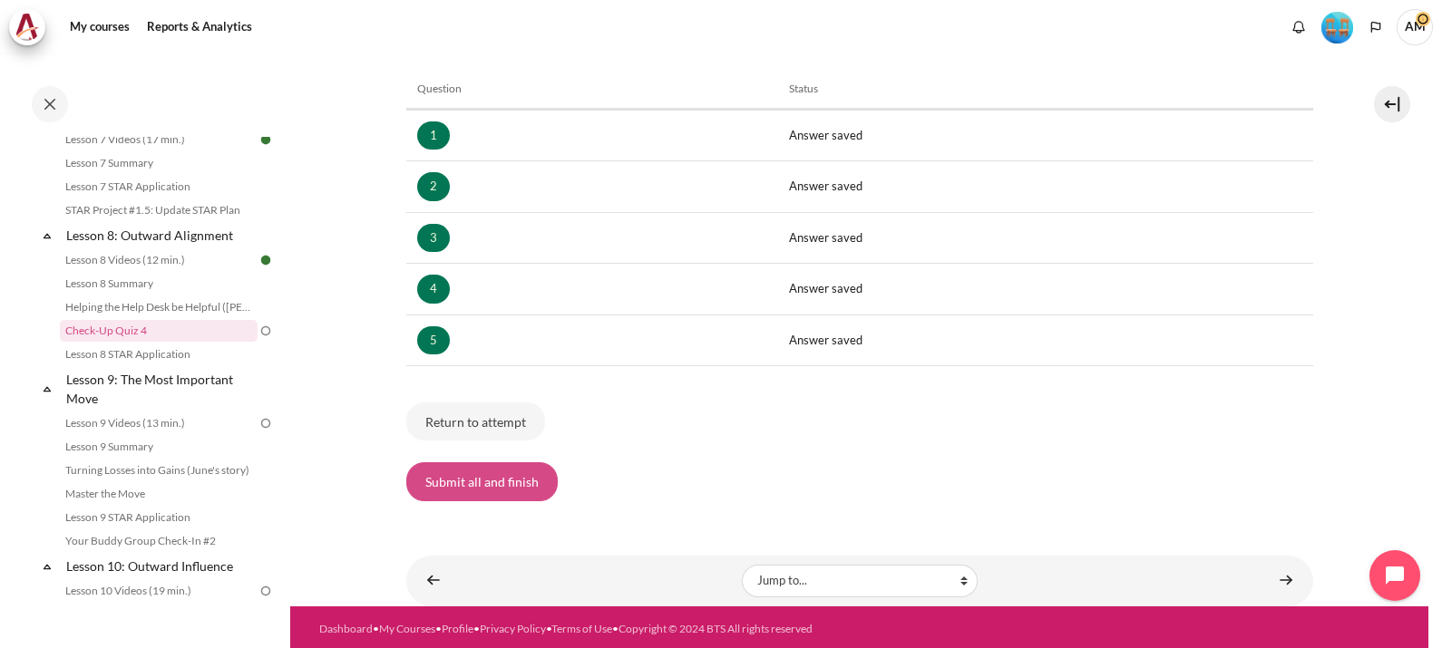
click at [491, 487] on button "Submit all and finish" at bounding box center [481, 481] width 151 height 38
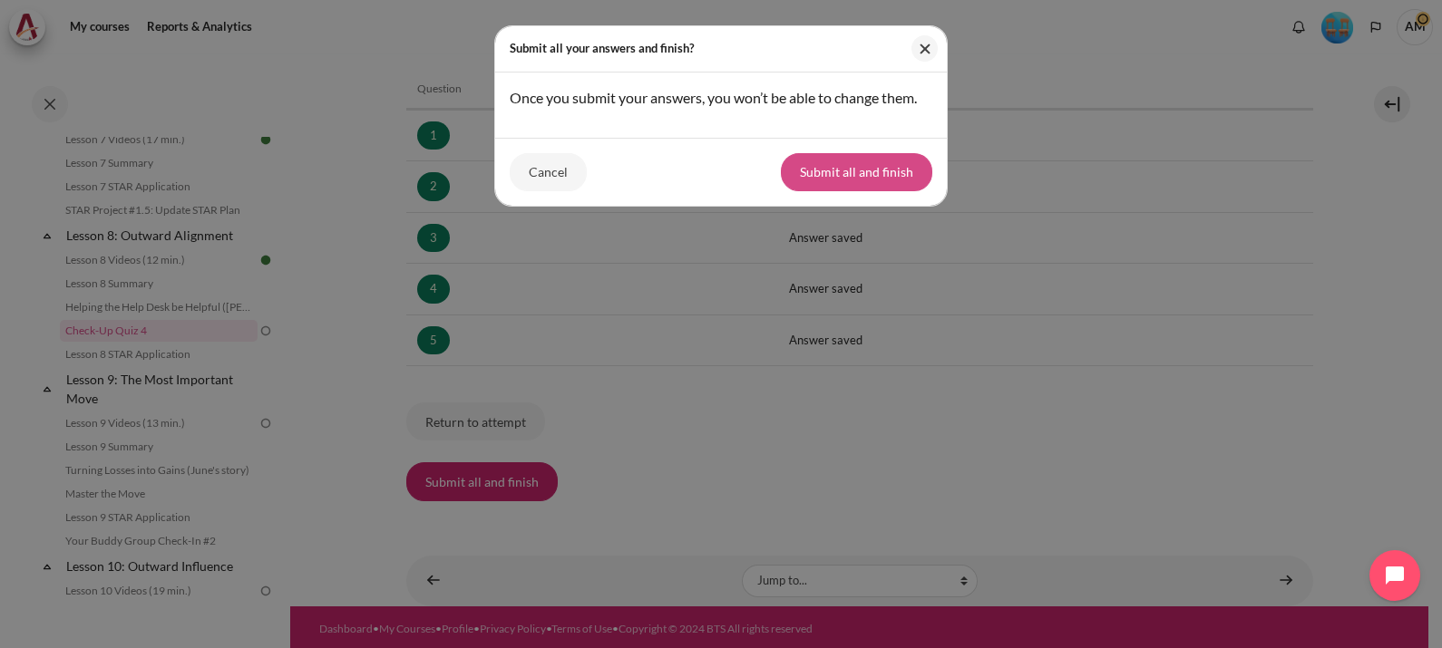
click at [878, 191] on button "Submit all and finish" at bounding box center [856, 172] width 151 height 38
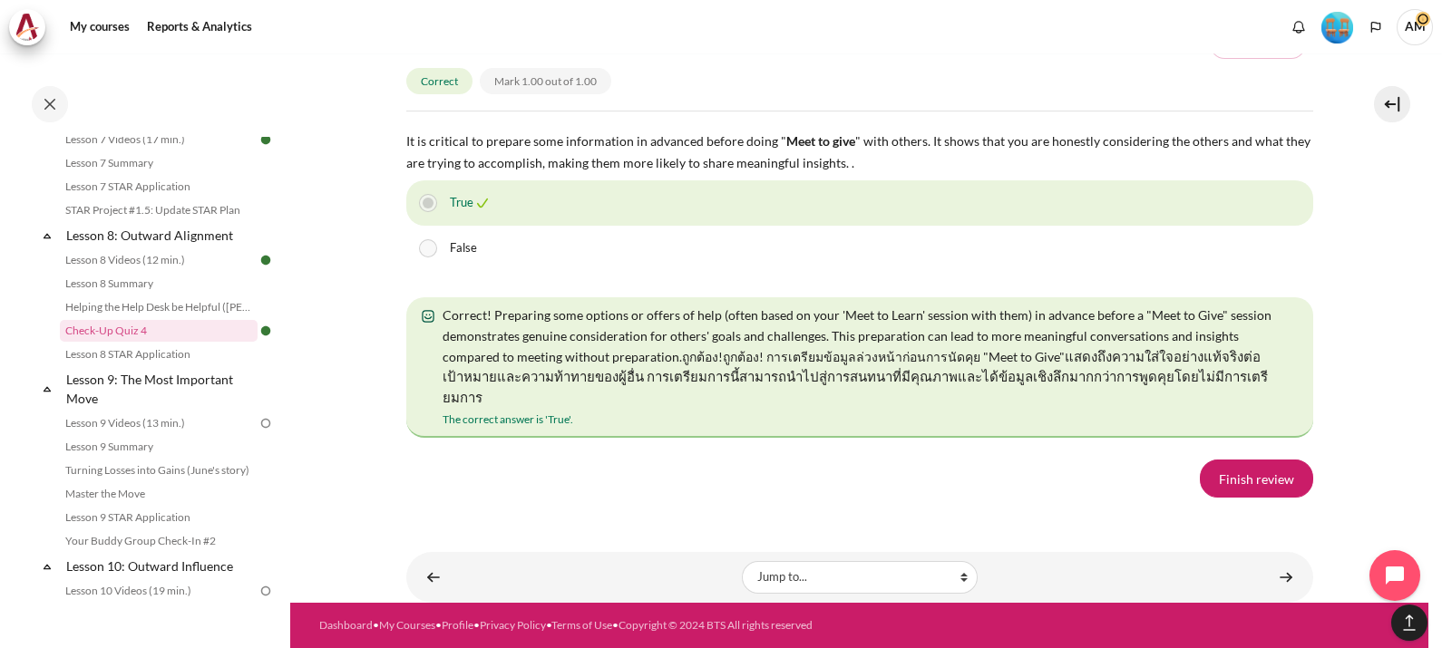
scroll to position [3345, 0]
click at [1240, 473] on link "Finish review" at bounding box center [1256, 479] width 113 height 38
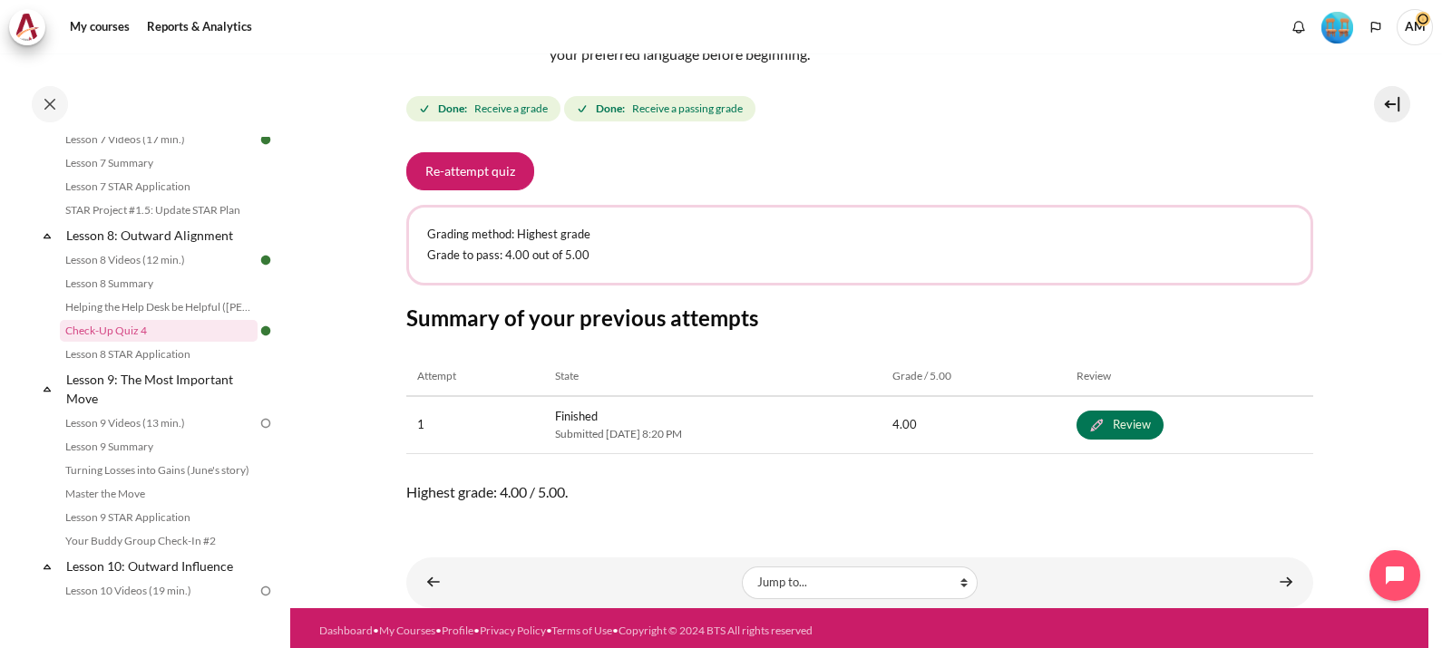
scroll to position [248, 0]
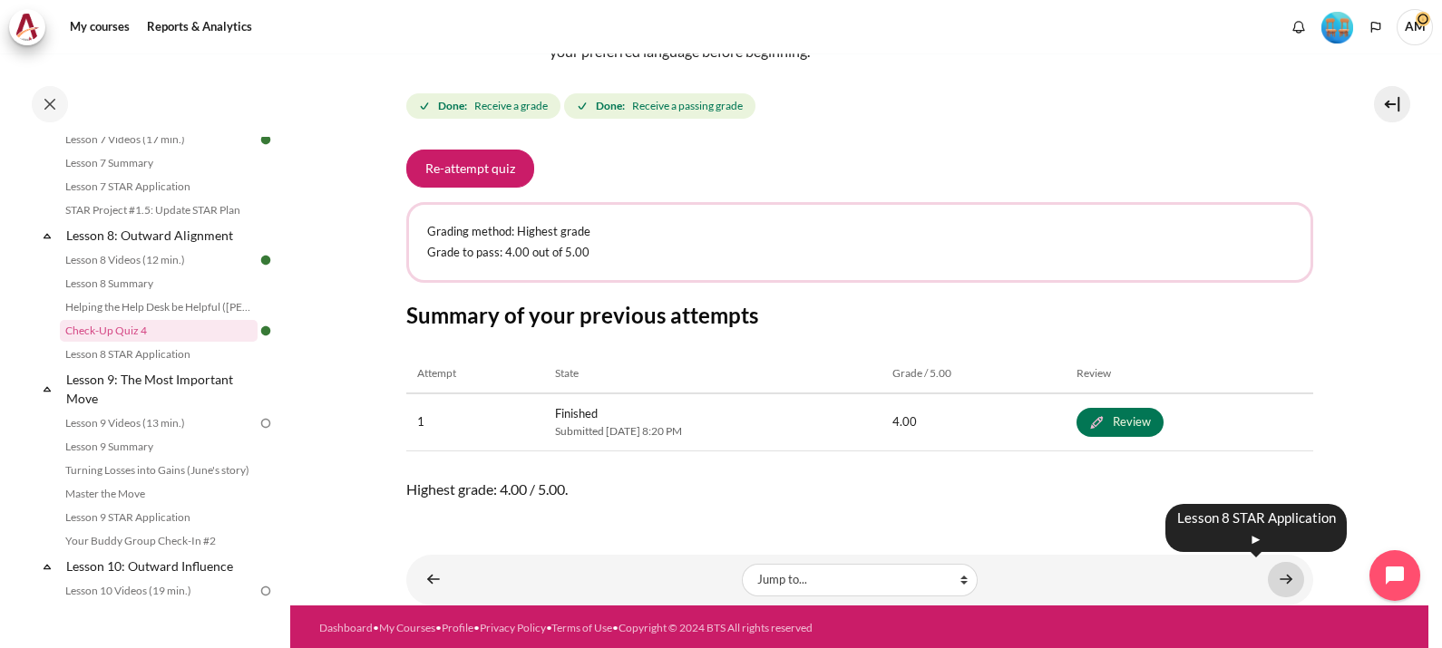
click at [1278, 578] on link "Content" at bounding box center [1286, 579] width 36 height 35
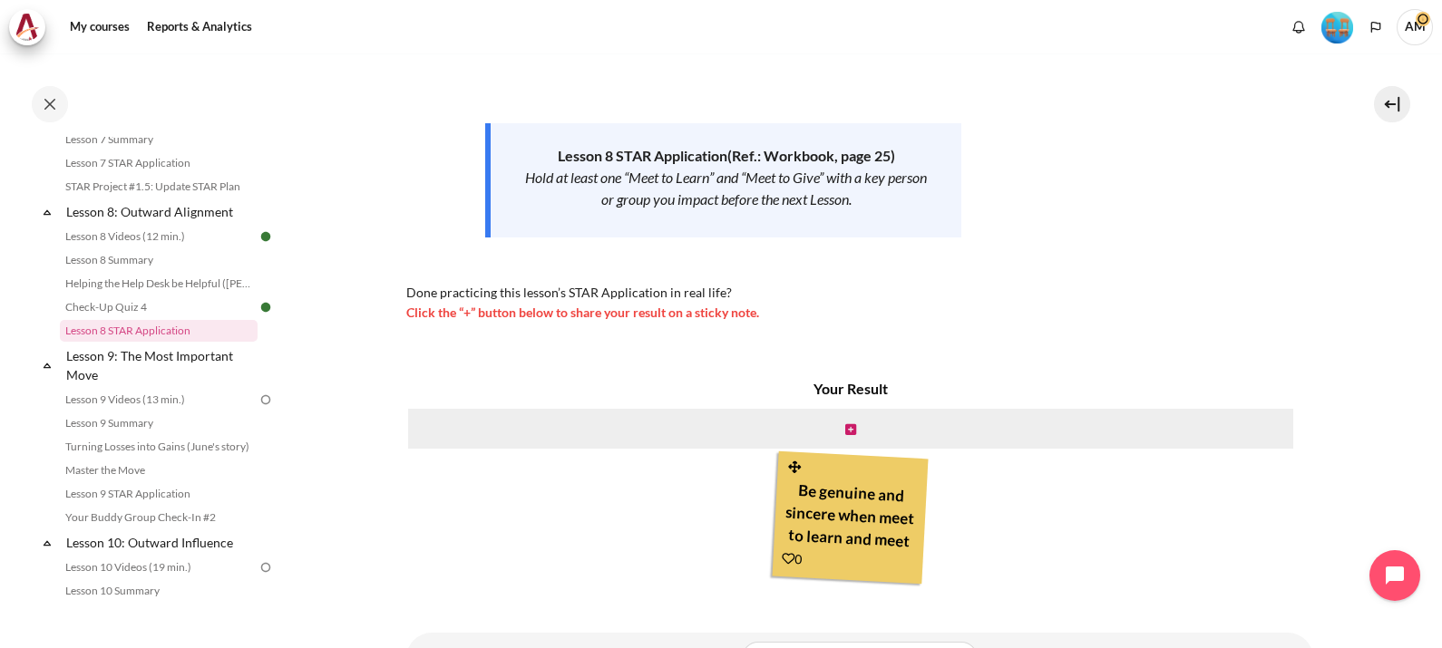
scroll to position [43, 0]
click at [846, 428] on icon "Content" at bounding box center [850, 429] width 11 height 13
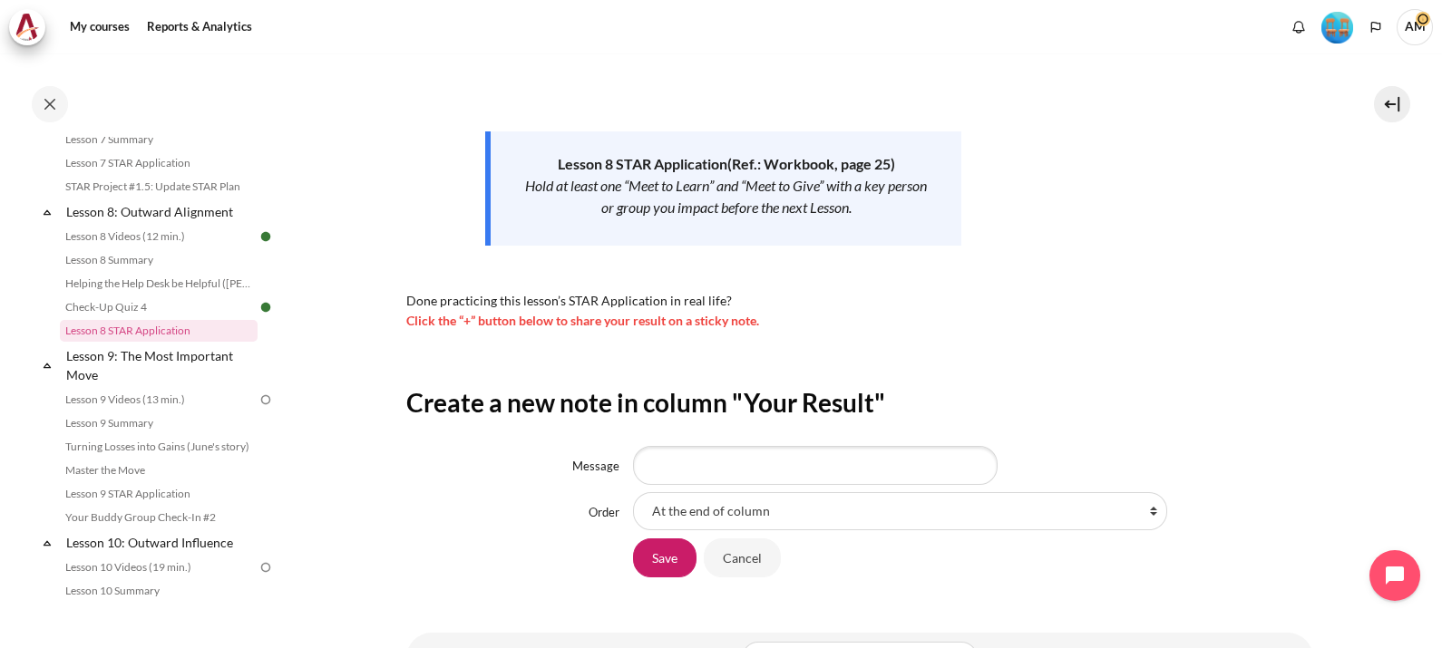
scroll to position [302, 0]
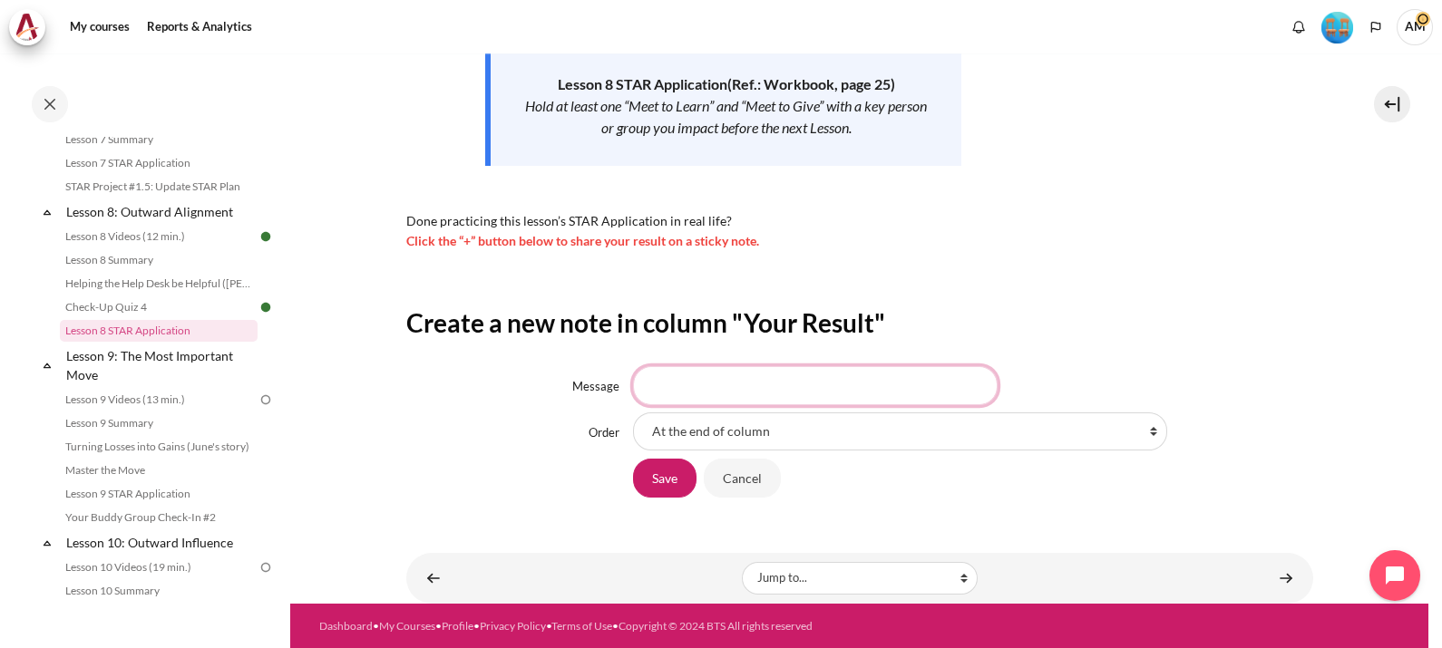
click at [725, 380] on input "Message" at bounding box center [815, 385] width 364 height 38
type input "I"
type input "L"
type input "B"
type input "O"
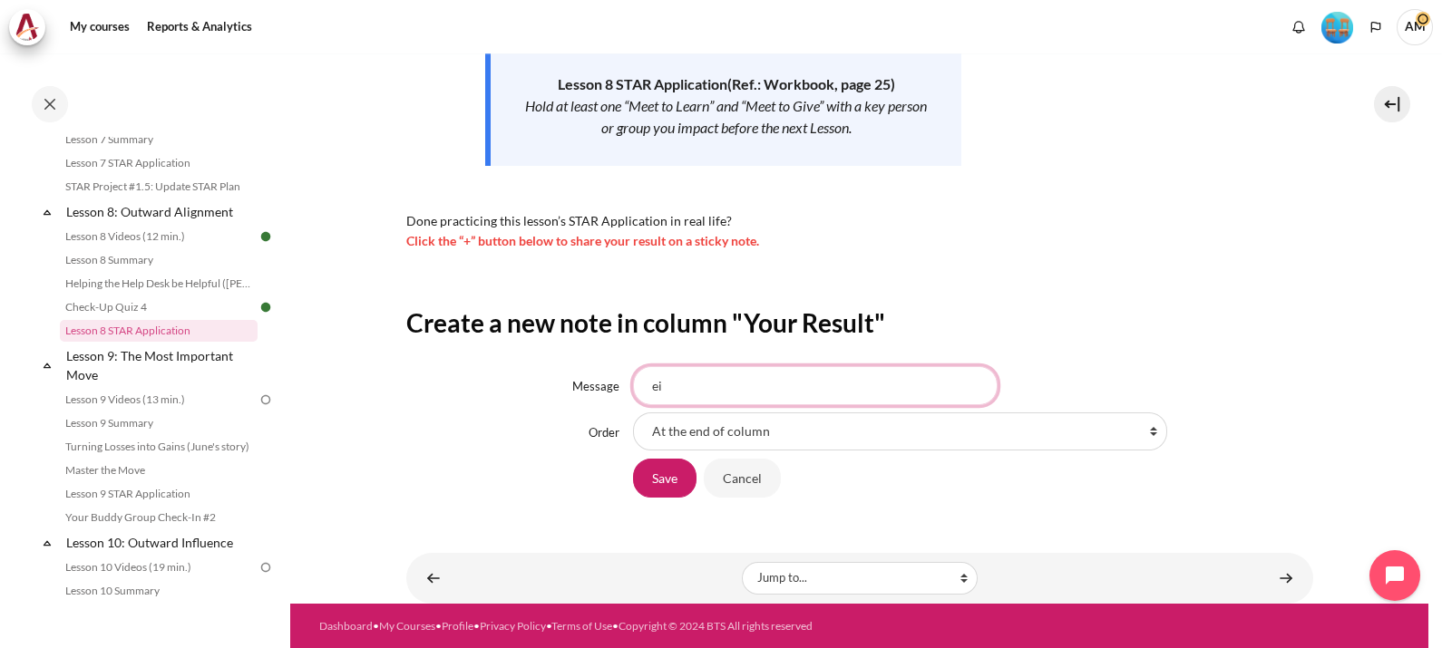
type input "e"
type input "Being successful in our jobs is not a one-way street."
click at [821, 435] on select "At the end of column First place in column After 'Be genuine and sincere when m…" at bounding box center [900, 432] width 534 height 38
click at [633, 413] on select "At the end of column First place in column After 'Be genuine and sincere when m…" at bounding box center [900, 432] width 534 height 38
click at [653, 471] on input "Save" at bounding box center [664, 478] width 63 height 38
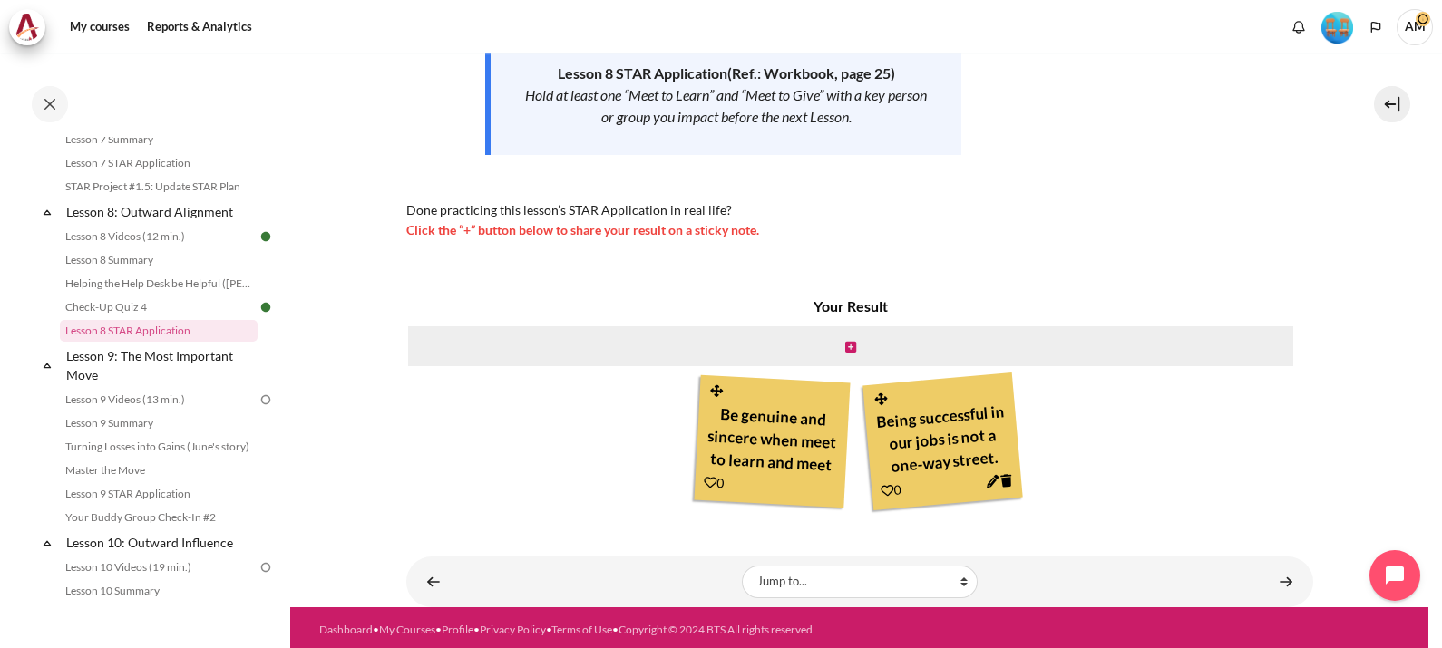
scroll to position [316, 0]
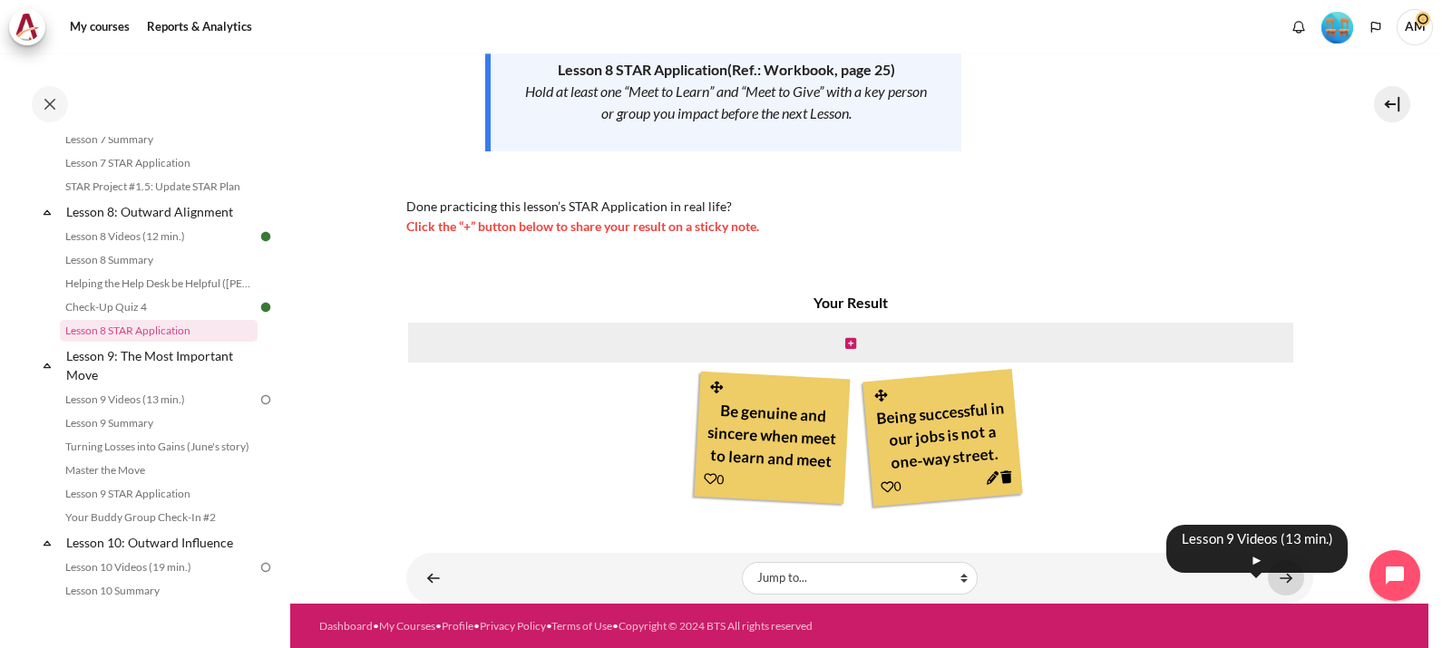
click at [1271, 580] on link "Content" at bounding box center [1286, 577] width 36 height 35
